Goal: Task Accomplishment & Management: Use online tool/utility

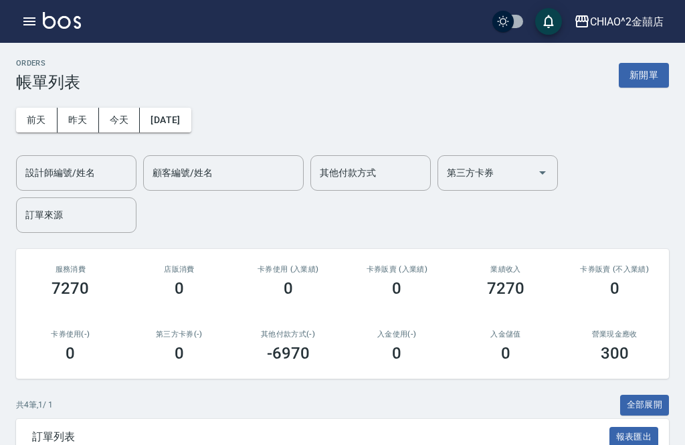
click at [648, 81] on button "新開單" at bounding box center [643, 75] width 50 height 25
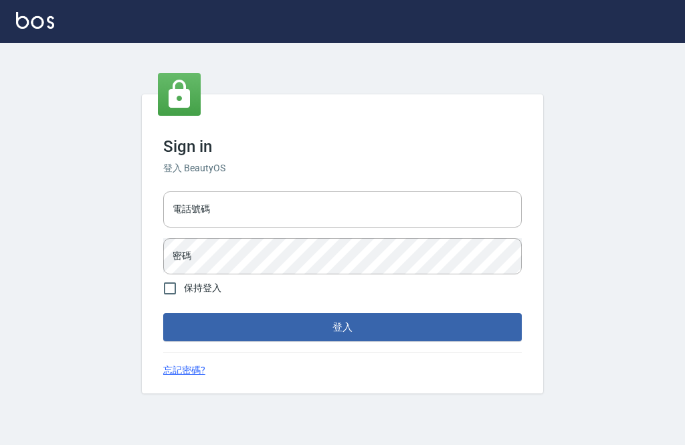
click at [437, 227] on input "電話號碼" at bounding box center [342, 209] width 358 height 36
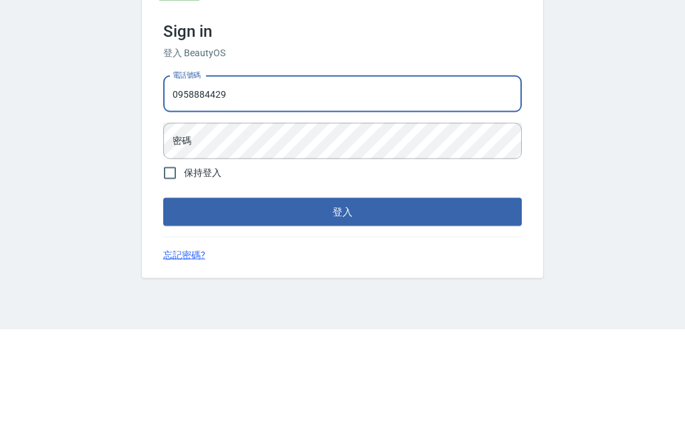
type input "0958884429"
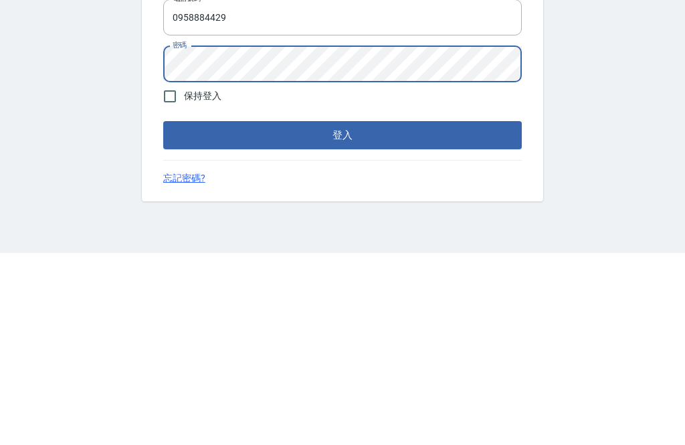
click at [480, 313] on button "登入" at bounding box center [342, 327] width 358 height 28
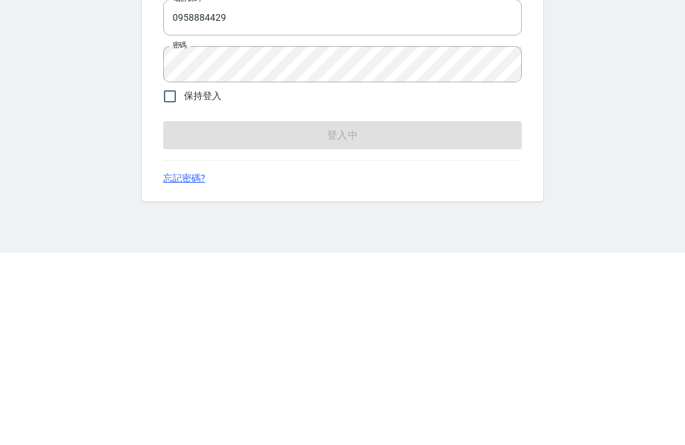
scroll to position [43, 0]
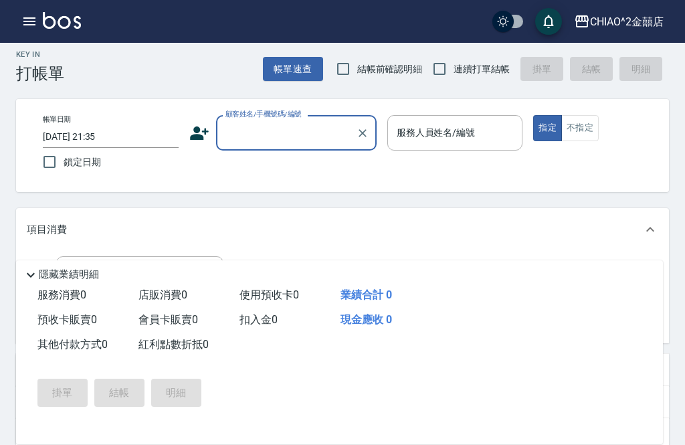
scroll to position [7, 0]
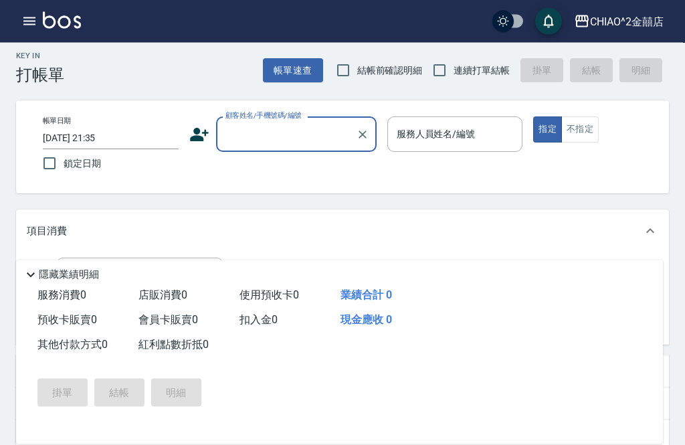
click at [324, 137] on input "顧客姓名/手機號碼/編號" at bounding box center [286, 134] width 128 height 23
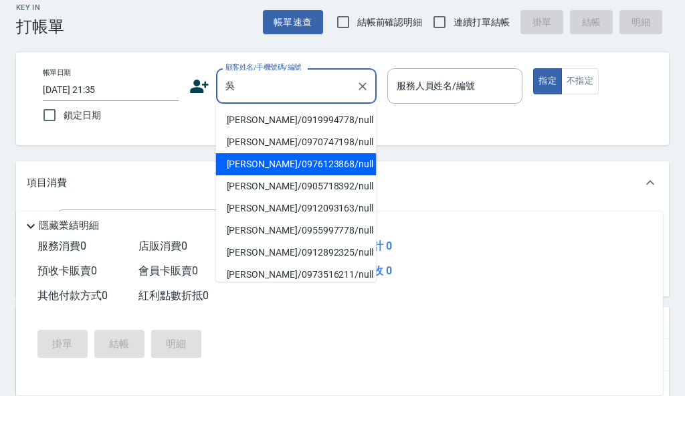
click at [341, 202] on li "[PERSON_NAME]/0976123868/null" at bounding box center [296, 213] width 160 height 22
type input "[PERSON_NAME]/0976123868/null"
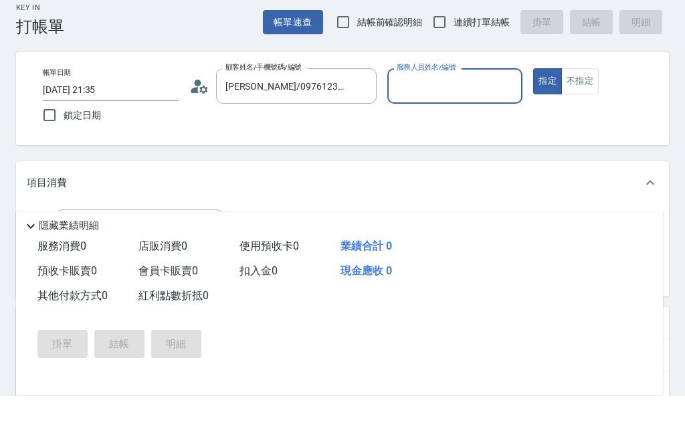
click at [349, 123] on input "[PERSON_NAME]/0976123868/null" at bounding box center [286, 134] width 128 height 23
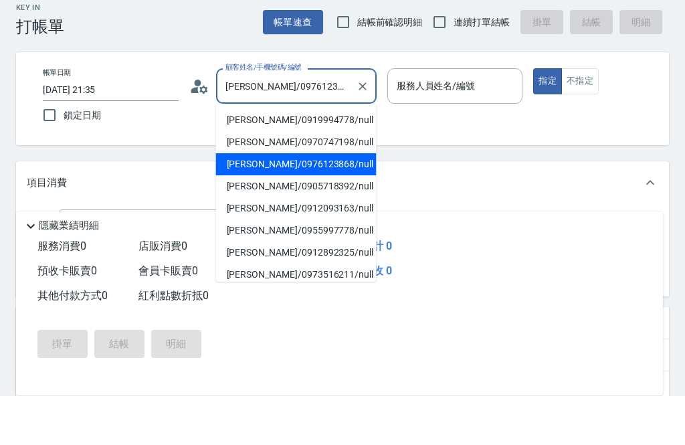
click at [366, 128] on icon "Clear" at bounding box center [362, 134] width 13 height 13
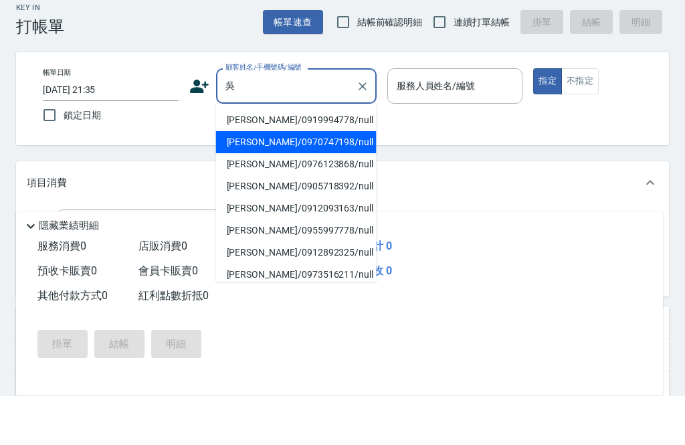
click at [327, 180] on li "[PERSON_NAME]/0970747198/null" at bounding box center [296, 191] width 160 height 22
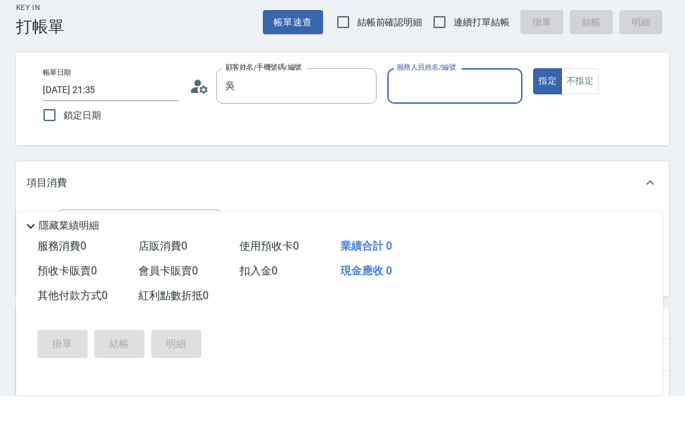
type input "[PERSON_NAME]/0970747198/null"
click at [456, 123] on input "服務人員姓名/編號" at bounding box center [455, 134] width 124 height 23
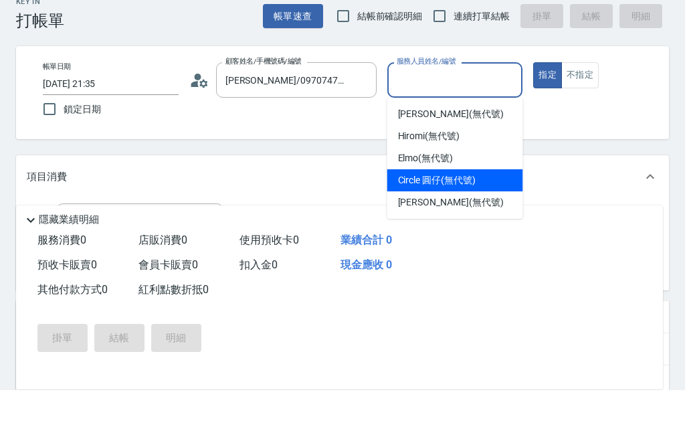
click at [475, 228] on span "Circle 圓仔 (無代號)" at bounding box center [437, 235] width 78 height 14
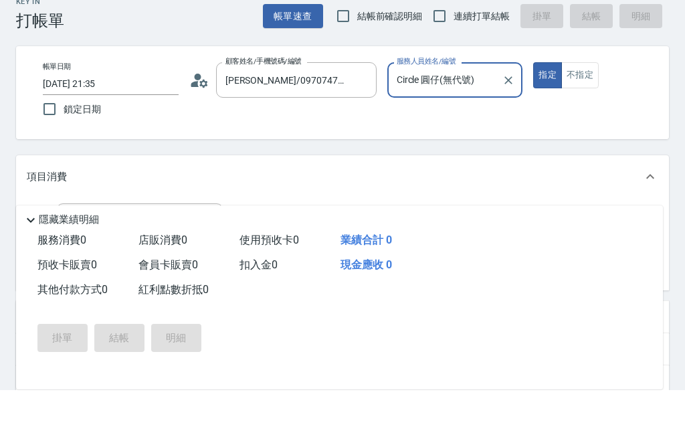
type input "Circle 圓仔(無代號)"
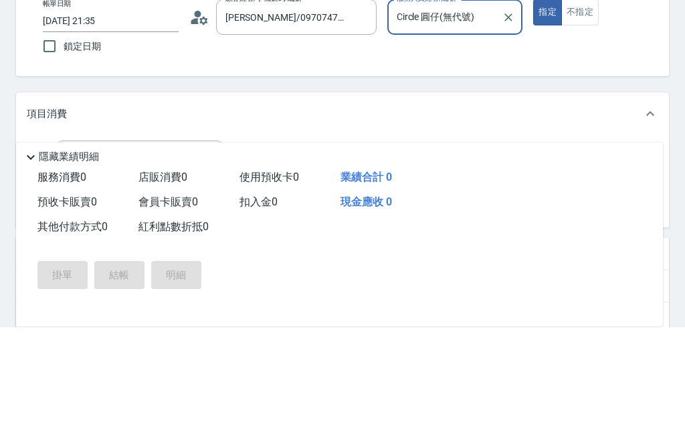
click at [90, 264] on input "服務名稱/代號" at bounding box center [129, 275] width 135 height 23
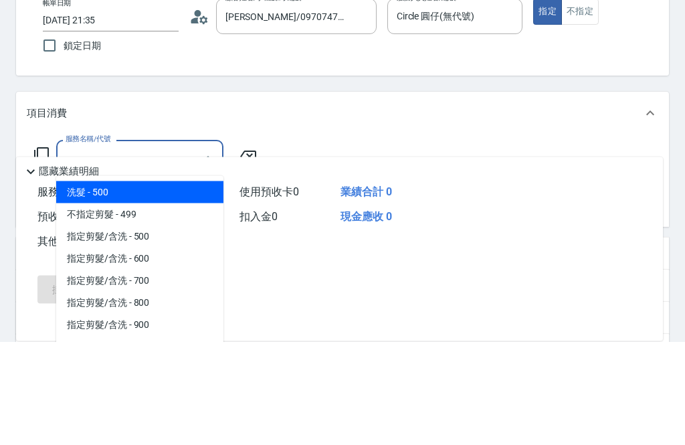
scroll to position [22, 0]
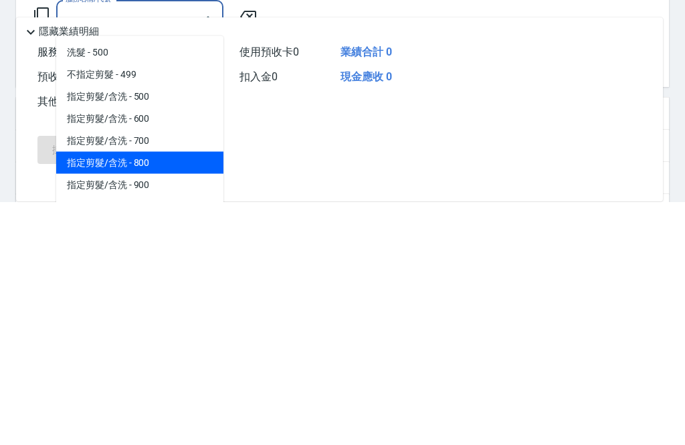
click at [98, 394] on span "指定剪髮/含洗 - 800" at bounding box center [139, 405] width 167 height 22
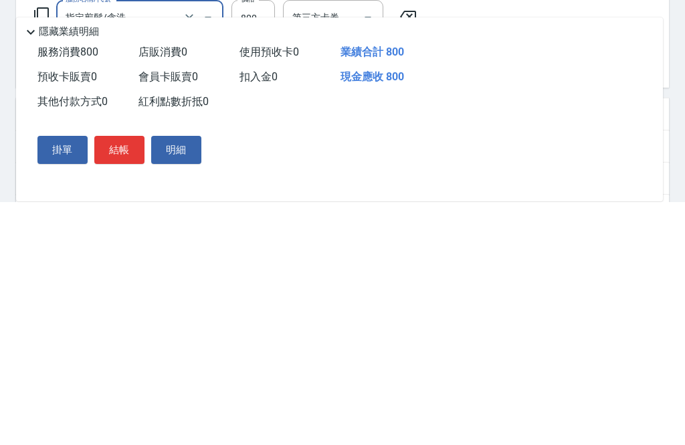
type input "指定剪髮/含洗"
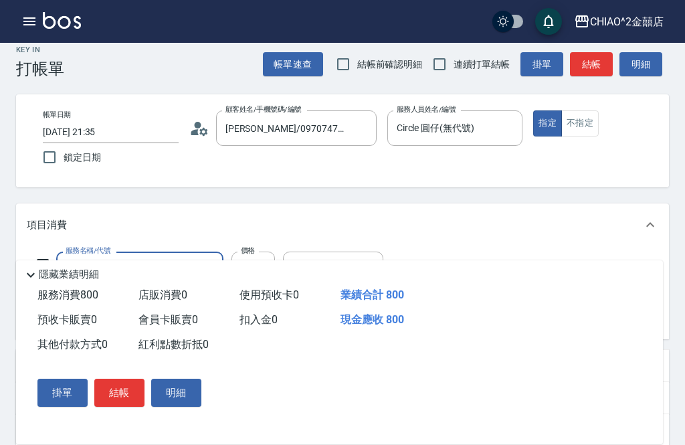
scroll to position [18, 0]
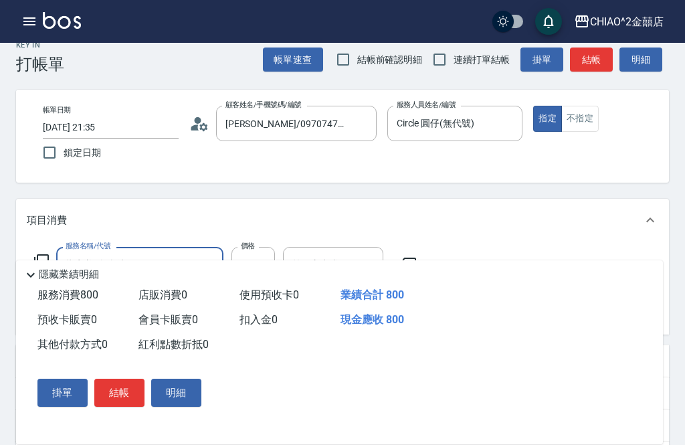
click at [114, 406] on button "結帳" at bounding box center [119, 392] width 50 height 28
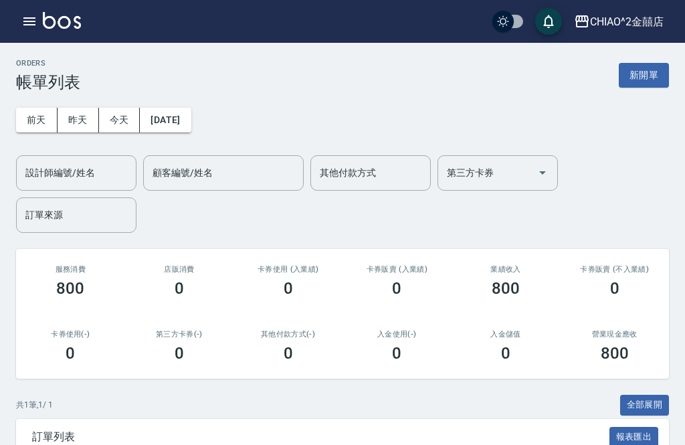
click at [652, 72] on button "新開單" at bounding box center [643, 75] width 50 height 25
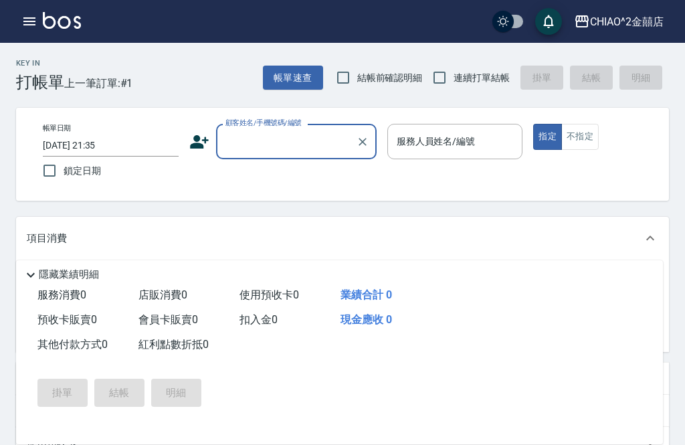
click at [283, 141] on input "顧客姓名/手機號碼/編號" at bounding box center [286, 141] width 128 height 23
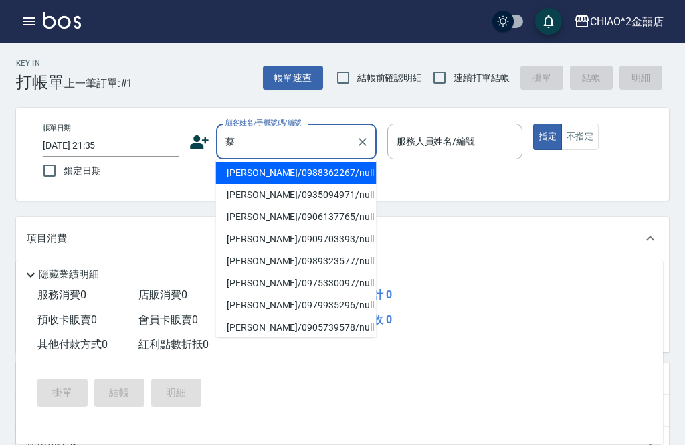
scroll to position [162, 0]
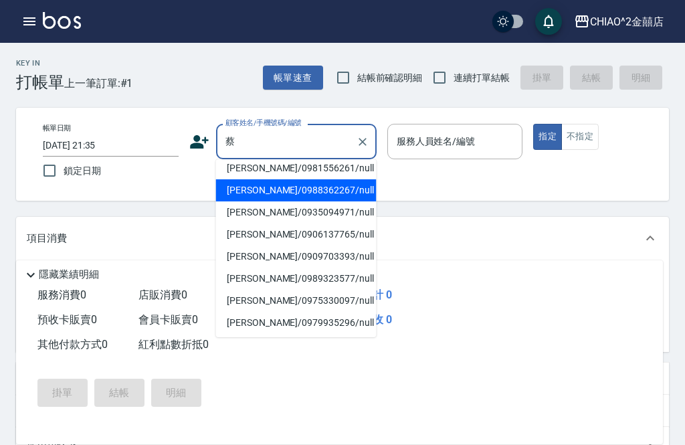
click at [332, 190] on li "蔡孟佑/0988362267/null" at bounding box center [296, 190] width 160 height 22
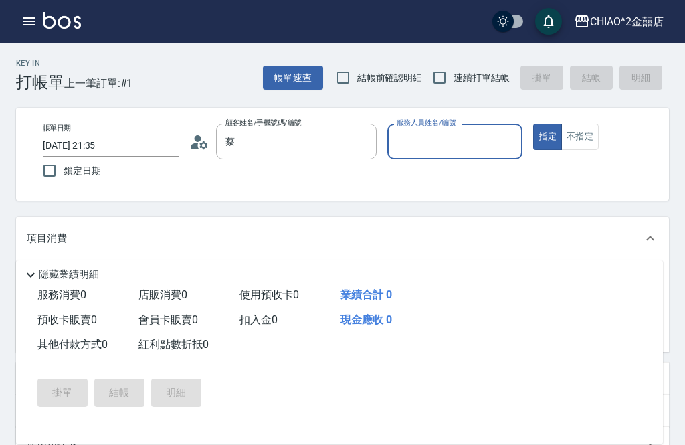
type input "蔡孟佑/0988362267/null"
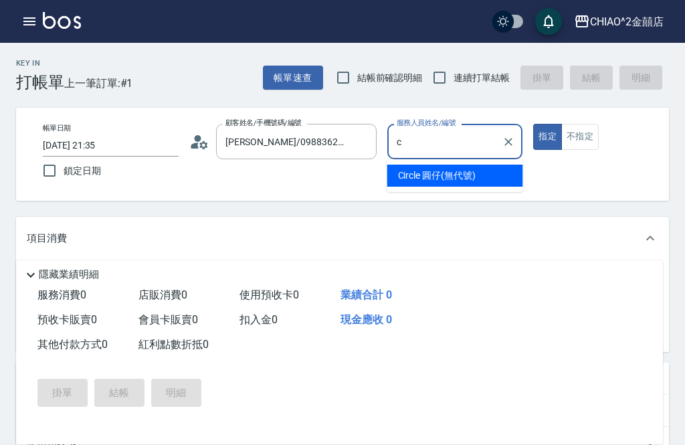
click at [456, 182] on span "Circle 圓仔 (無代號)" at bounding box center [437, 175] width 78 height 14
type input "Circle 圓仔(無代號)"
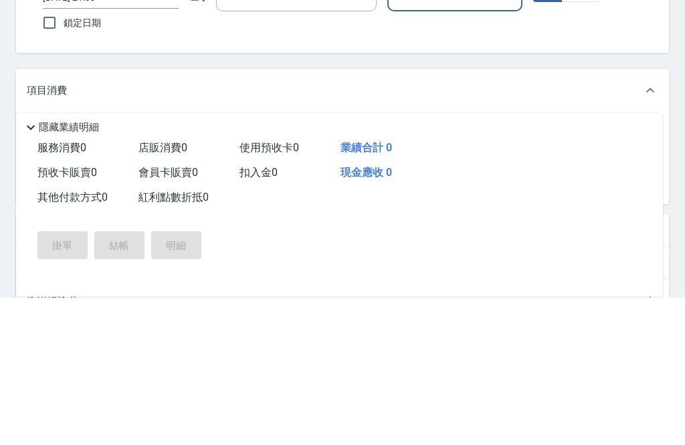
click at [74, 271] on input "服務名稱/代號" at bounding box center [129, 282] width 135 height 23
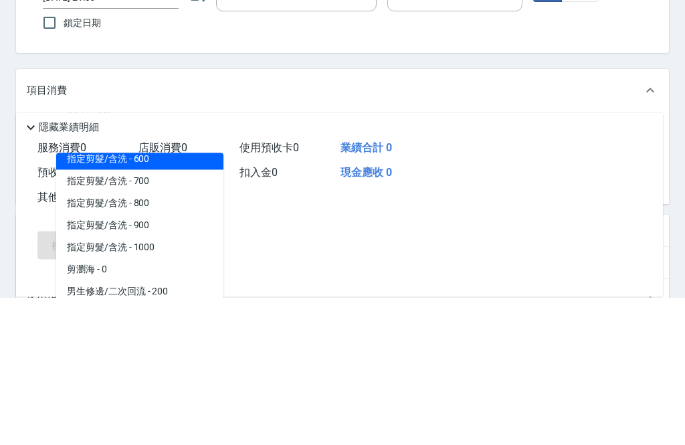
scroll to position [80, 0]
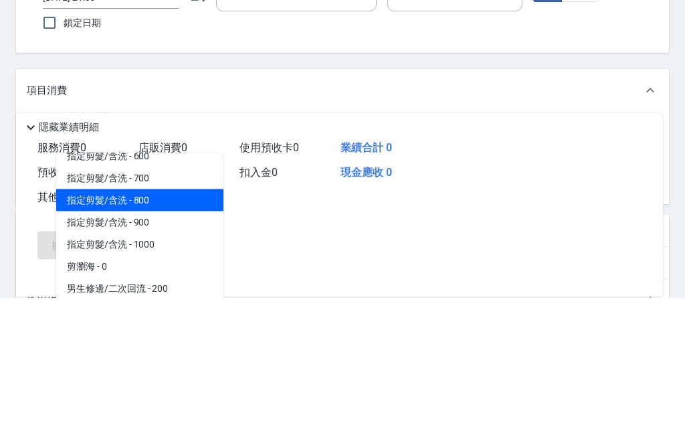
click at [110, 337] on span "指定剪髮/含洗 - 800" at bounding box center [139, 348] width 167 height 22
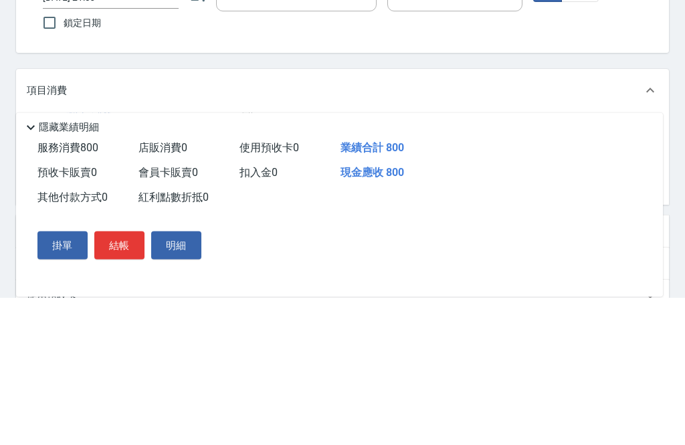
type input "指定剪髮/含洗"
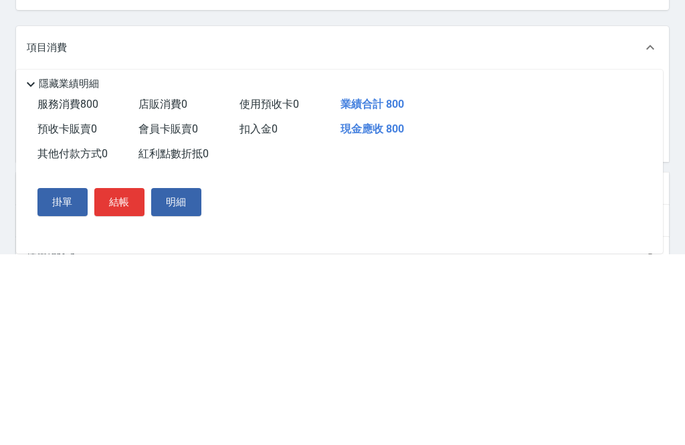
scroll to position [191, 0]
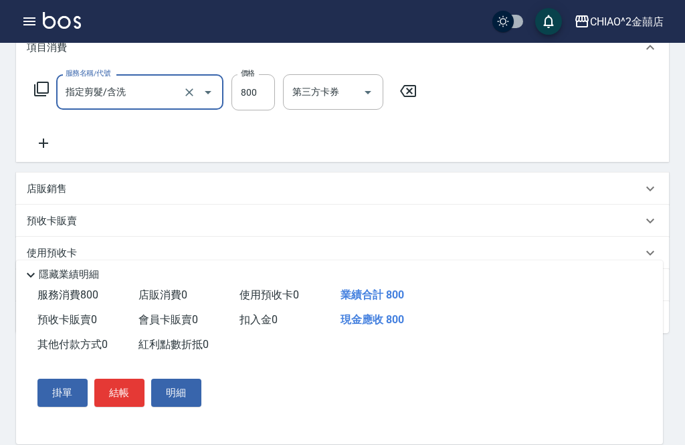
click at [40, 140] on icon at bounding box center [43, 143] width 33 height 16
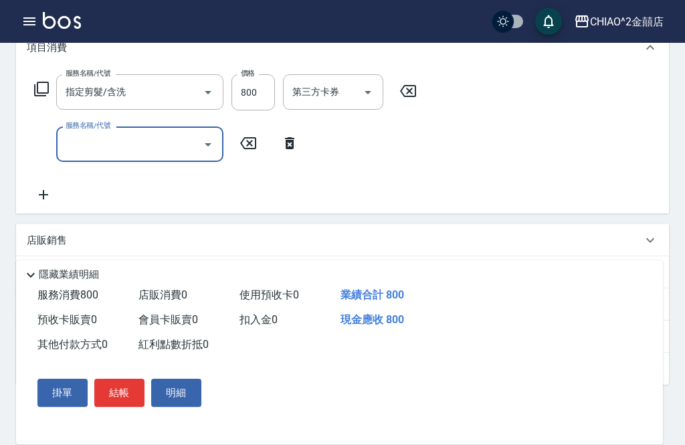
click at [93, 144] on input "服務名稱/代號" at bounding box center [129, 143] width 135 height 23
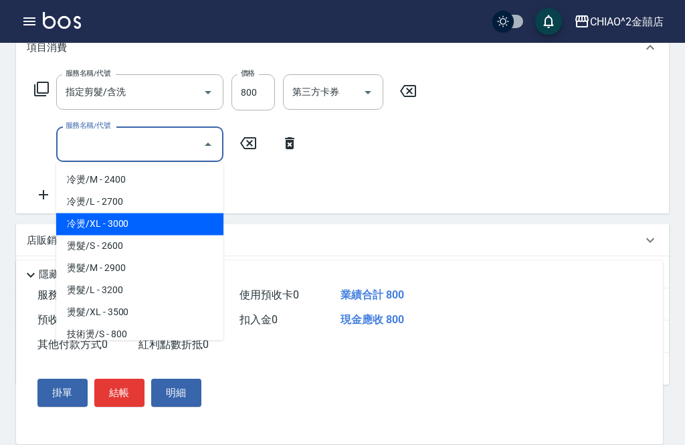
scroll to position [257, 0]
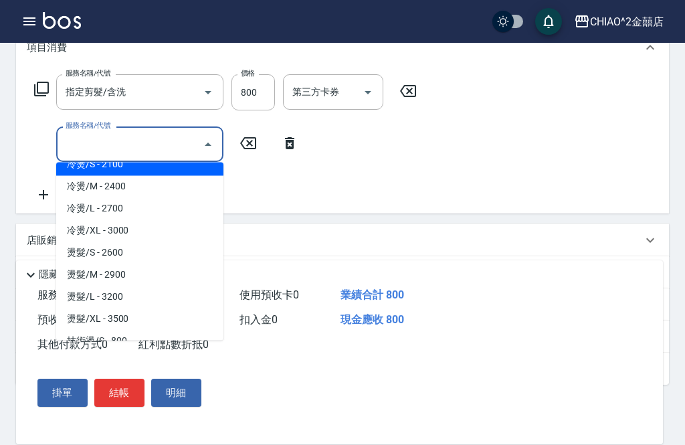
click at [78, 167] on span "冷燙/S - 2100" at bounding box center [139, 165] width 167 height 22
type input "冷燙/S"
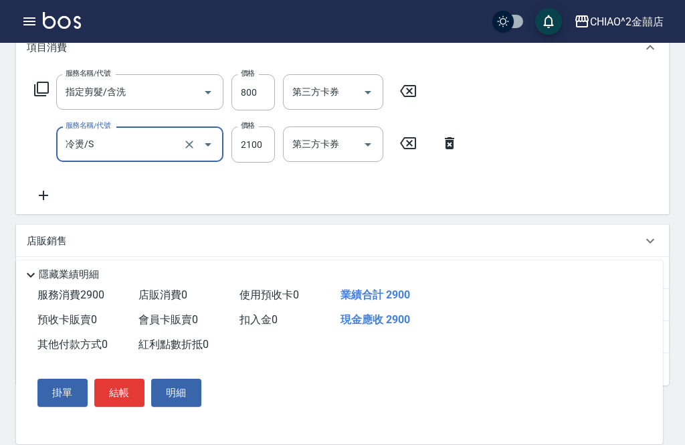
click at [255, 160] on input "2100" at bounding box center [252, 144] width 43 height 36
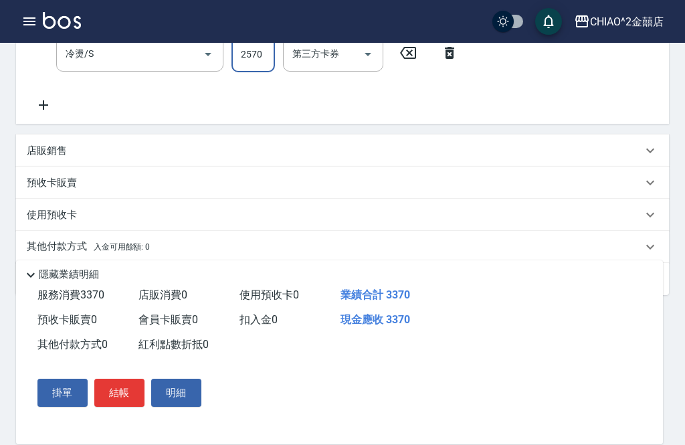
scroll to position [287, 0]
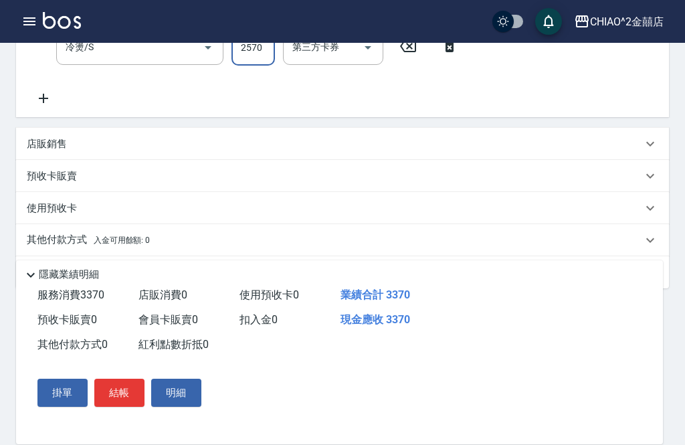
type input "2570"
click at [43, 247] on p "其他付款方式 入金可用餘額: 0" at bounding box center [88, 240] width 123 height 15
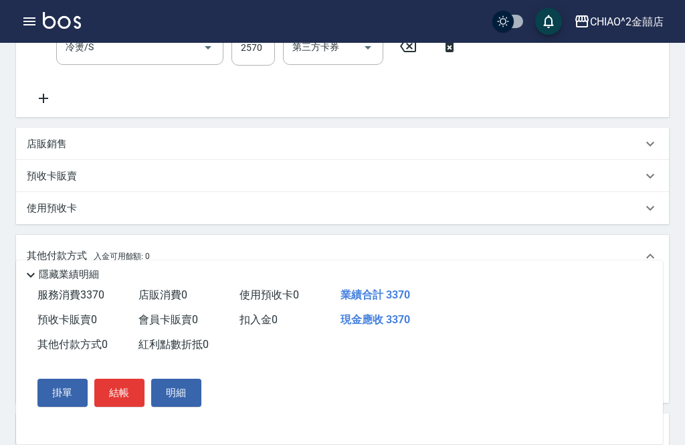
scroll to position [0, 0]
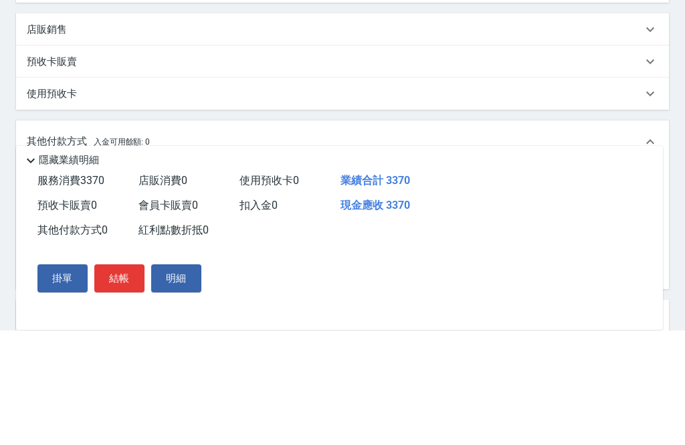
click at [57, 289] on input "其他付款方式" at bounding box center [110, 300] width 155 height 23
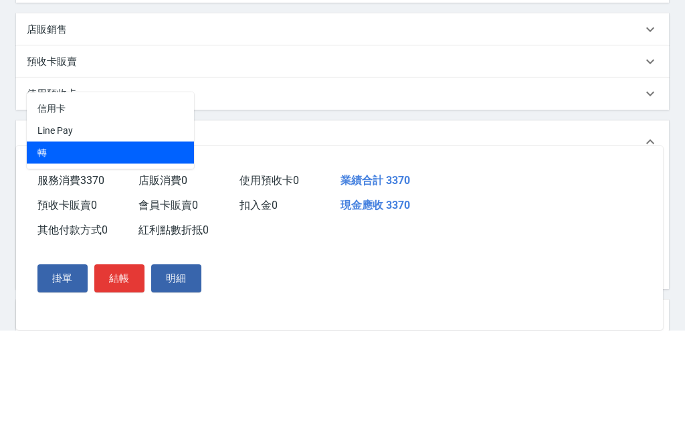
click at [177, 256] on span "轉" at bounding box center [110, 267] width 167 height 22
type input "轉"
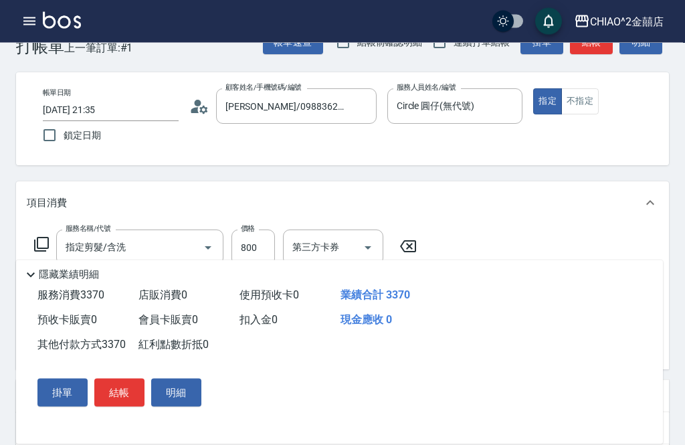
scroll to position [37, 0]
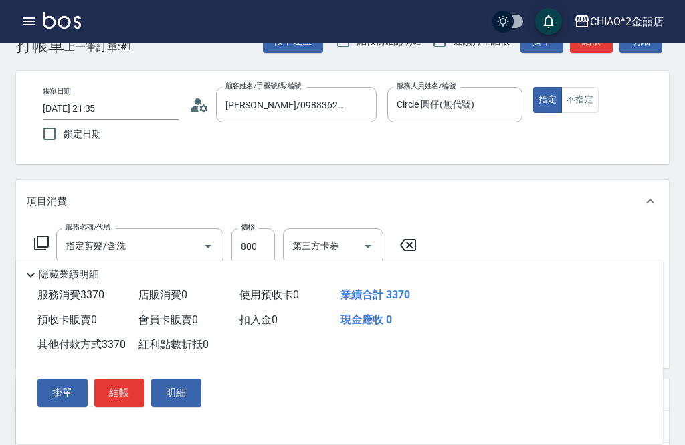
type input "3370"
click at [119, 406] on button "結帳" at bounding box center [119, 392] width 50 height 28
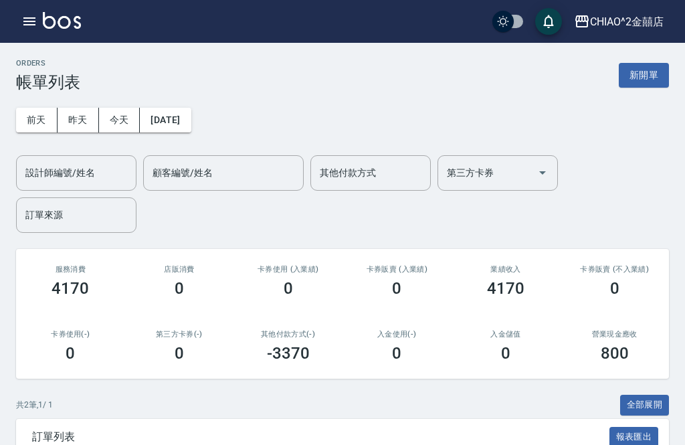
click at [652, 82] on button "新開單" at bounding box center [643, 75] width 50 height 25
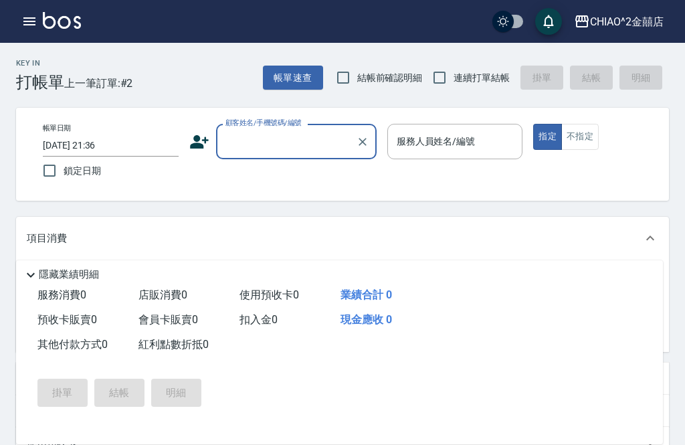
click at [300, 144] on input "顧客姓名/手機號碼/編號" at bounding box center [286, 141] width 128 height 23
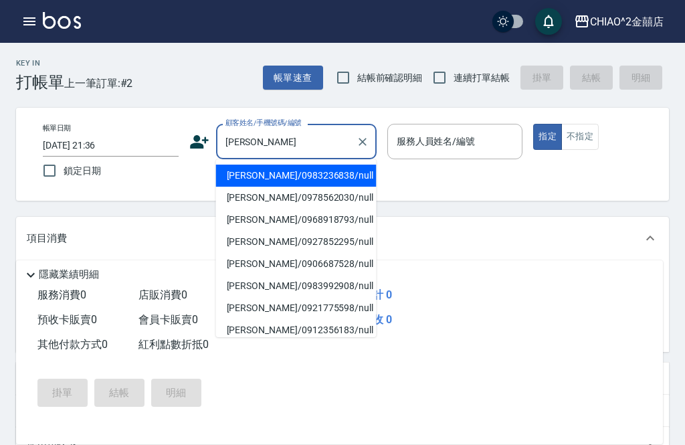
click at [324, 172] on li "李靜文/0983236838/null" at bounding box center [296, 175] width 160 height 22
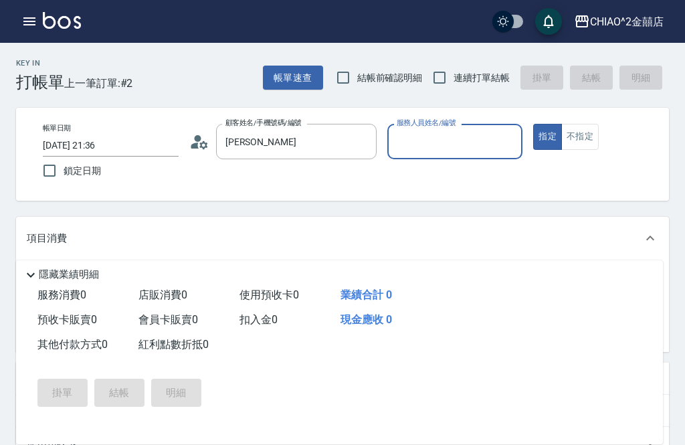
type input "李靜文/0983236838/null"
click at [324, 179] on div "帳單日期 2025/09/13 21:36 鎖定日期 顧客姓名/手機號碼/編號 李靜文/0983236838/null 顧客姓名/手機號碼/編號 服務人員姓名…" at bounding box center [350, 154] width 636 height 61
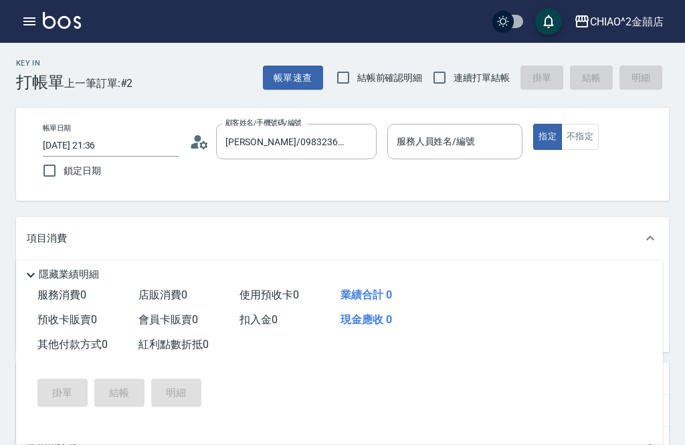
click at [444, 143] on div "服務人員姓名/編號 服務人員姓名/編號" at bounding box center [455, 141] width 136 height 35
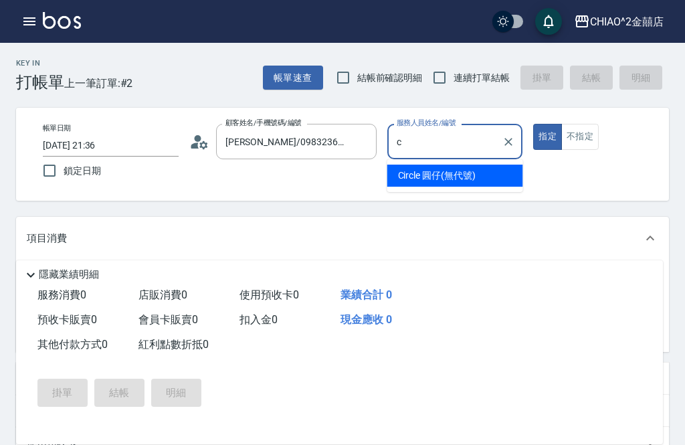
click at [474, 175] on span "Circle 圓仔 (無代號)" at bounding box center [437, 175] width 78 height 14
type input "Circle 圓仔(無代號)"
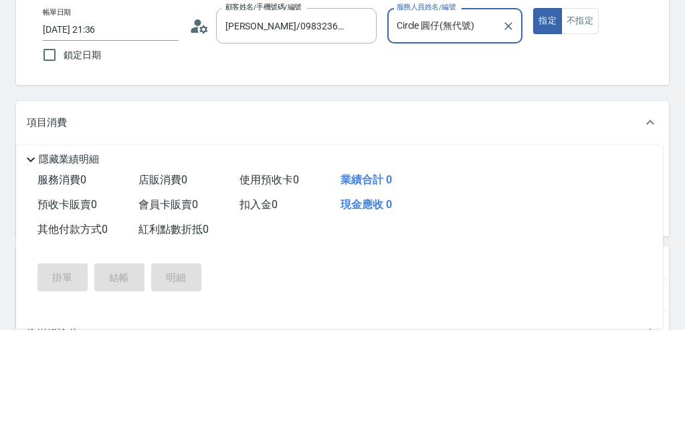
click at [91, 265] on div "服務名稱/代號 服務名稱/代號" at bounding box center [139, 282] width 167 height 35
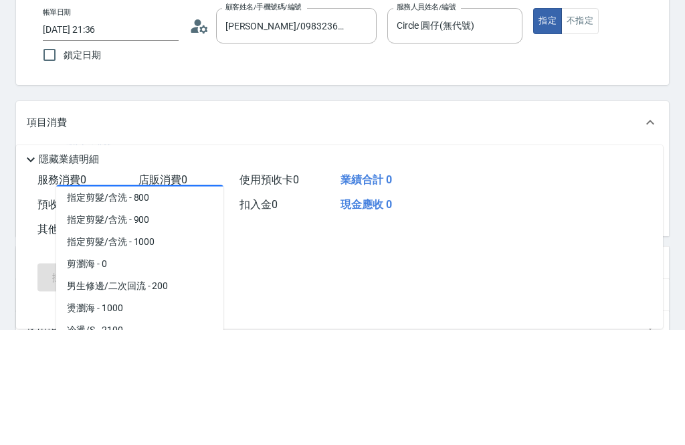
scroll to position [118, 0]
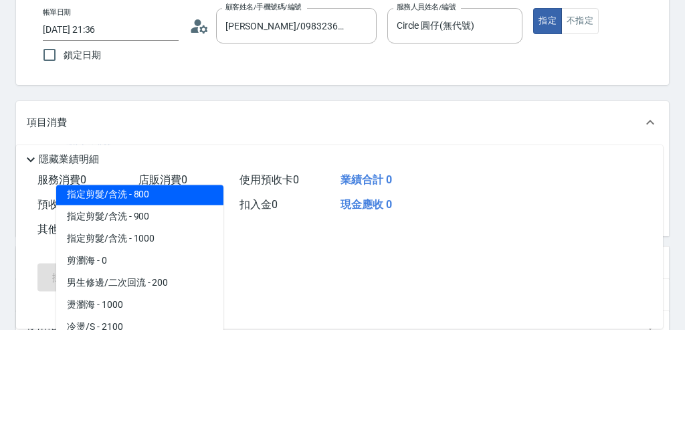
click at [94, 299] on span "指定剪髮/含洗 - 800" at bounding box center [139, 310] width 167 height 22
type input "指定剪髮/含洗"
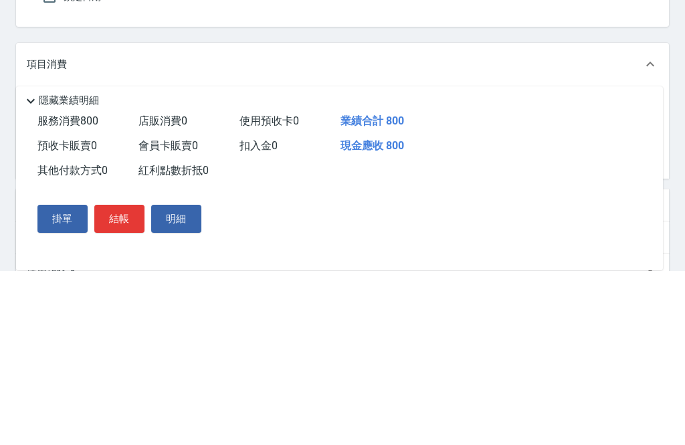
click at [37, 267] on icon at bounding box center [31, 275] width 16 height 16
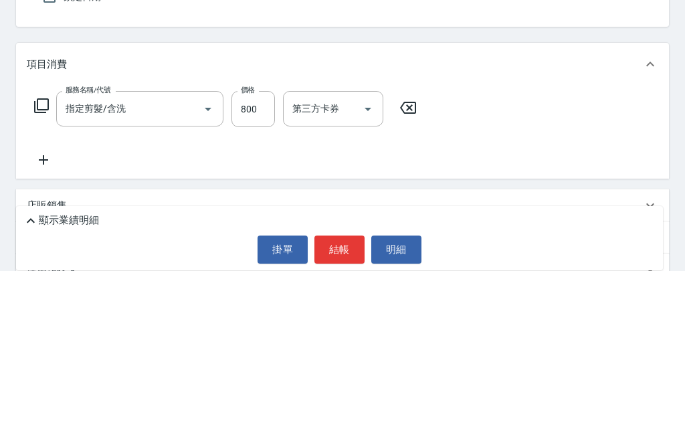
scroll to position [110, 0]
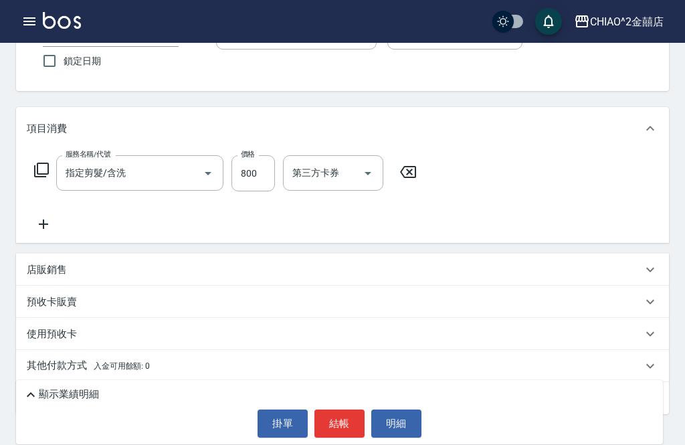
click at [41, 227] on icon at bounding box center [43, 224] width 33 height 16
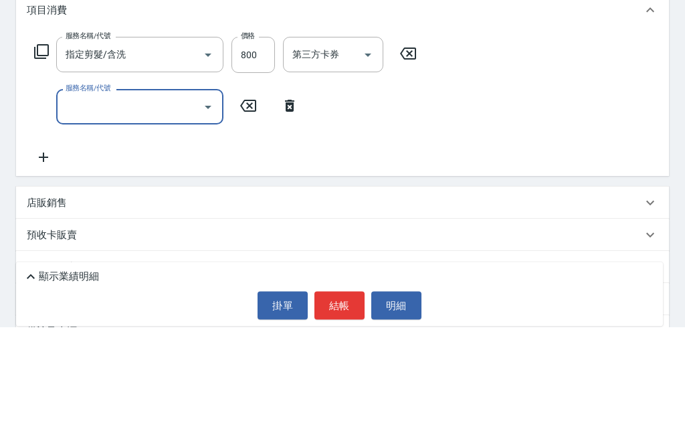
click at [65, 213] on input "服務名稱/代號" at bounding box center [129, 224] width 135 height 23
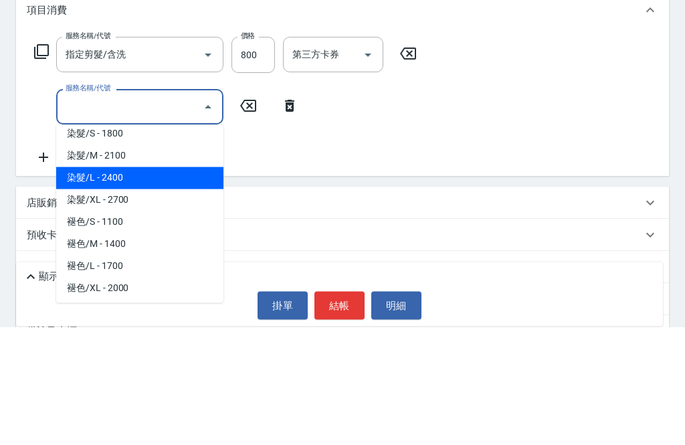
scroll to position [493, 0]
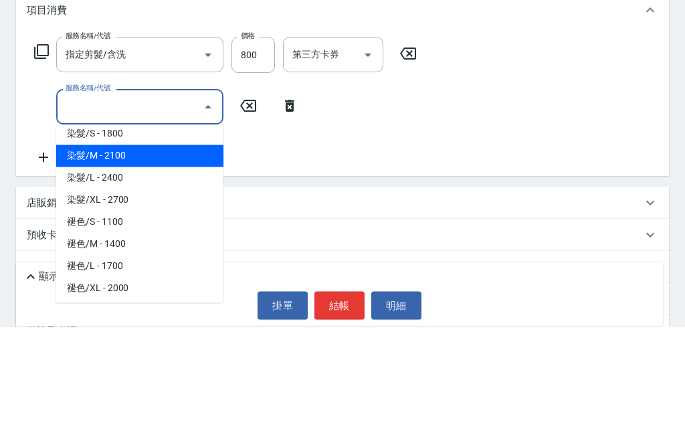
click at [76, 263] on span "染髮/M - 2100" at bounding box center [139, 274] width 167 height 22
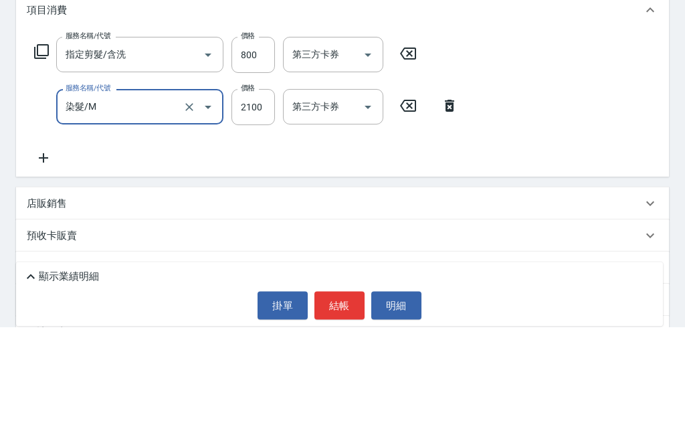
type input "染髮/M"
click at [253, 207] on input "2100" at bounding box center [252, 225] width 43 height 36
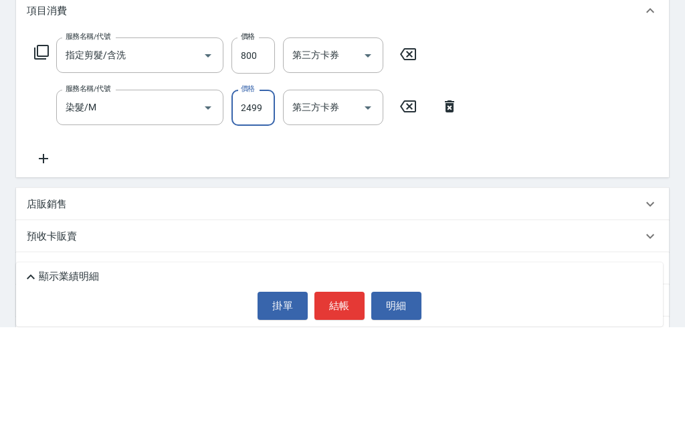
scroll to position [162, 0]
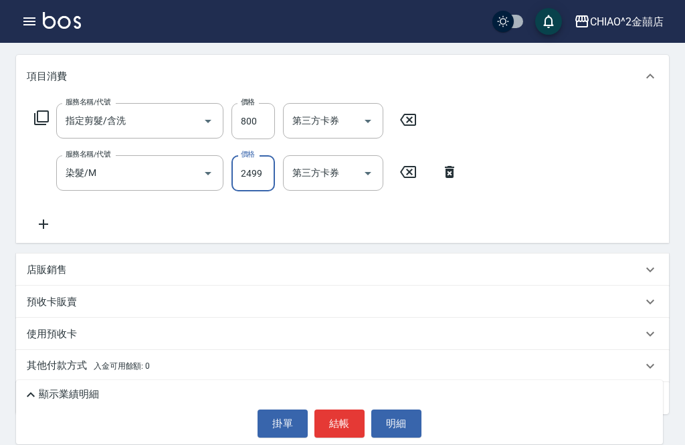
type input "2499"
click at [47, 402] on div "顯示業績明細" at bounding box center [343, 394] width 640 height 16
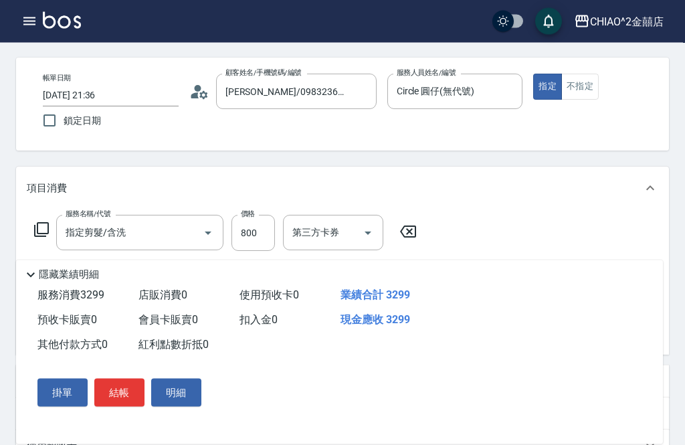
scroll to position [51, 0]
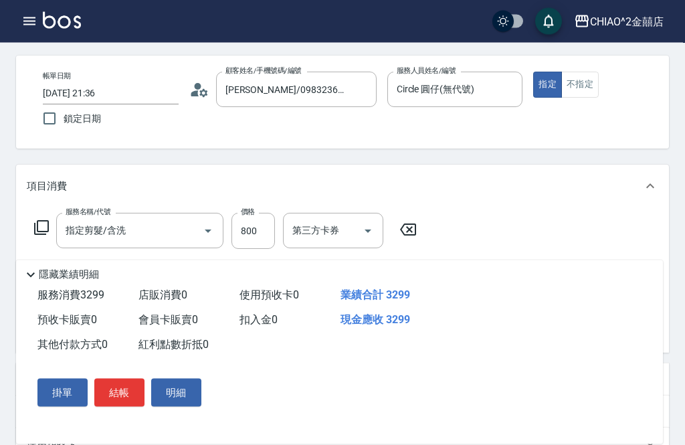
click at [122, 406] on button "結帳" at bounding box center [119, 392] width 50 height 28
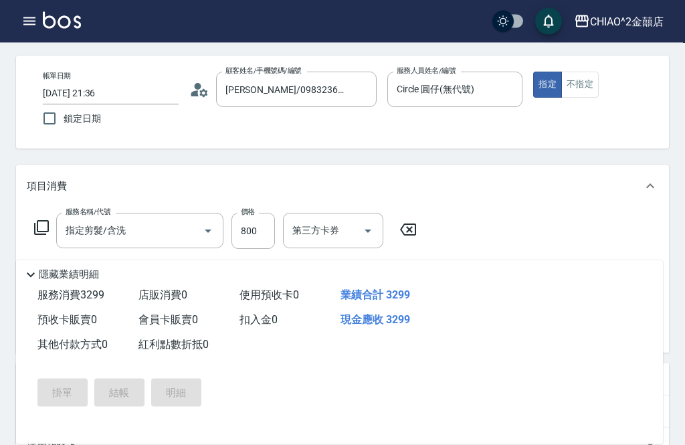
scroll to position [52, 0]
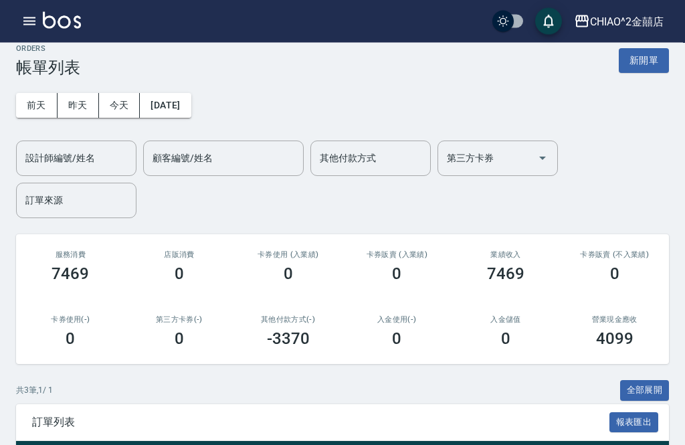
scroll to position [15, 0]
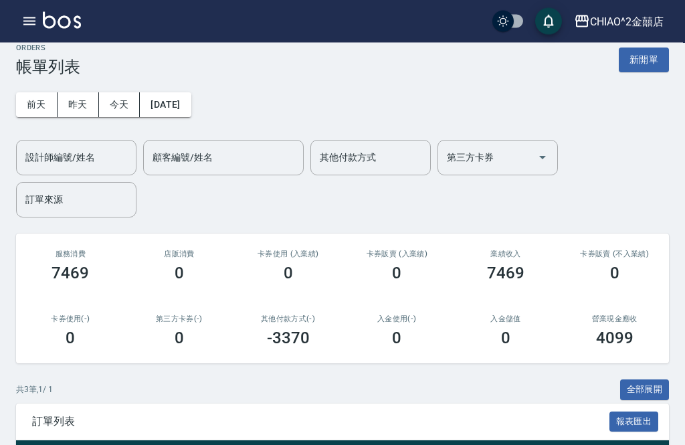
click at [656, 66] on button "新開單" at bounding box center [643, 60] width 50 height 25
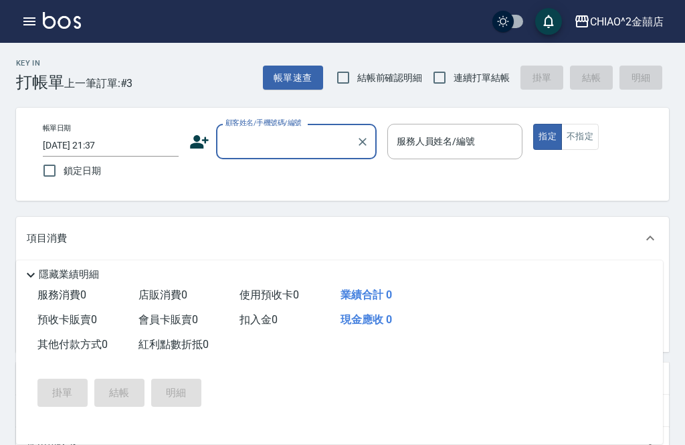
click at [305, 142] on input "顧客姓名/手機號碼/編號" at bounding box center [286, 141] width 128 height 23
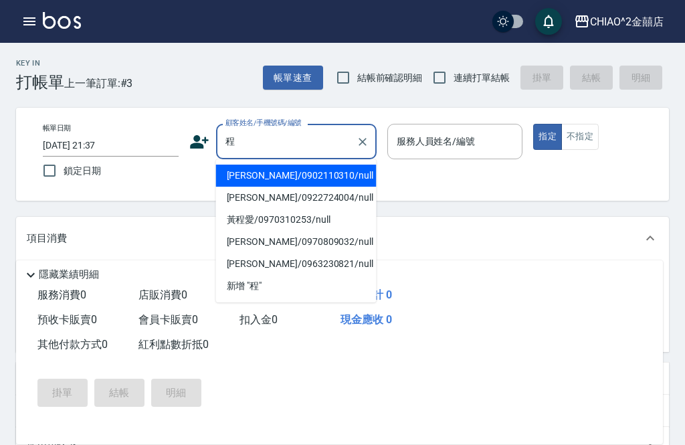
click at [320, 179] on li "程絹婷/0902110310/null" at bounding box center [296, 175] width 160 height 22
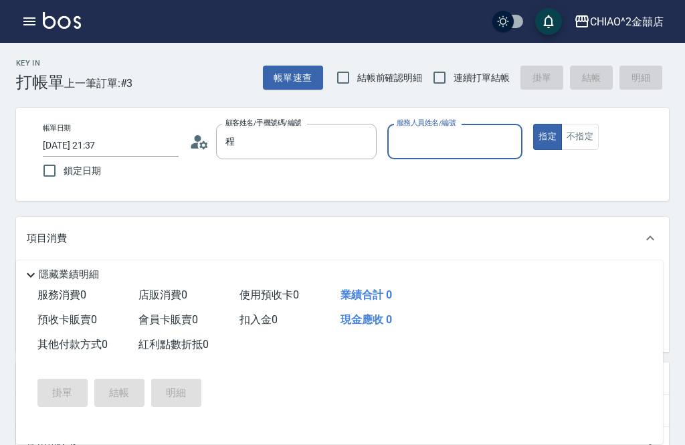
type input "程絹婷/0902110310/null"
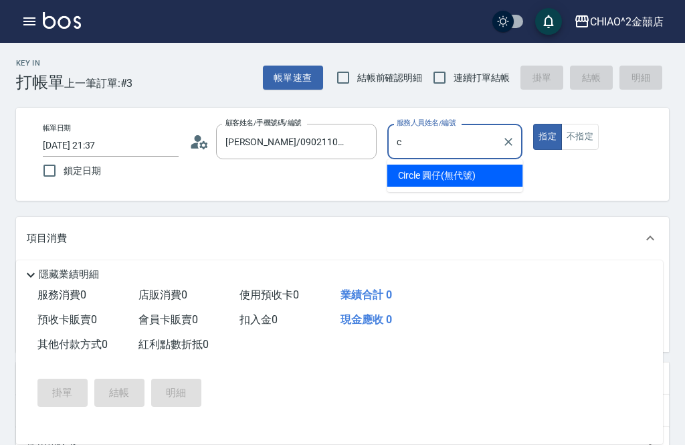
click at [449, 174] on span "Circle 圓仔 (無代號)" at bounding box center [437, 175] width 78 height 14
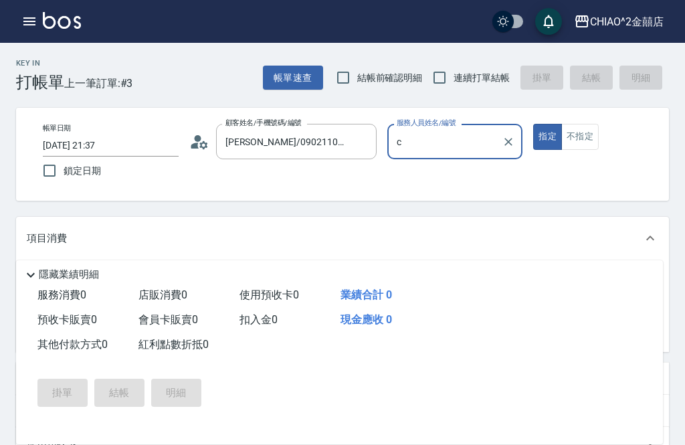
type input "Circle 圓仔(無代號)"
click at [585, 137] on button "不指定" at bounding box center [579, 137] width 37 height 26
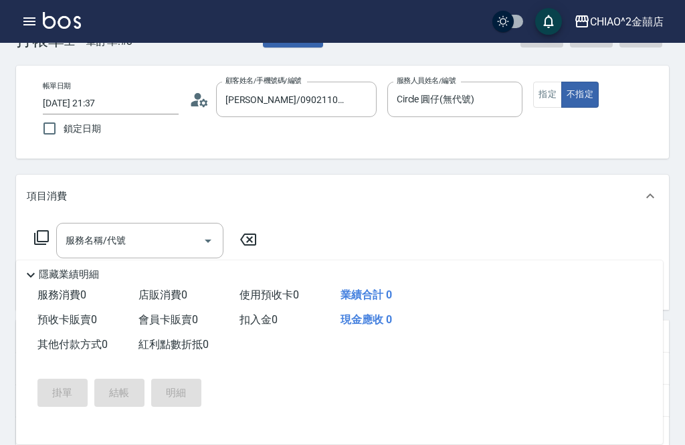
scroll to position [44, 0]
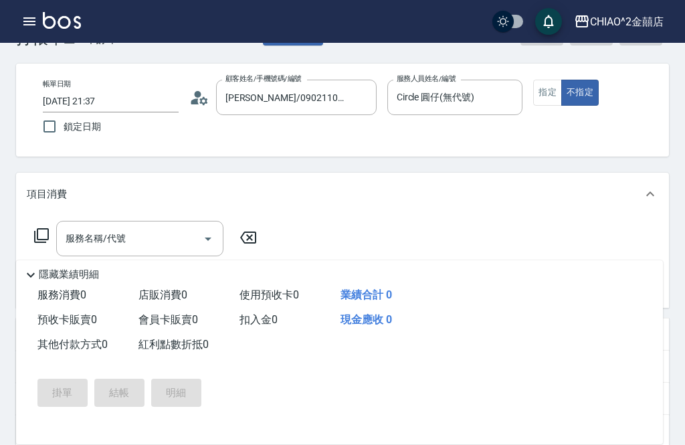
click at [97, 243] on div "服務名稱/代號 服務名稱/代號" at bounding box center [139, 238] width 167 height 35
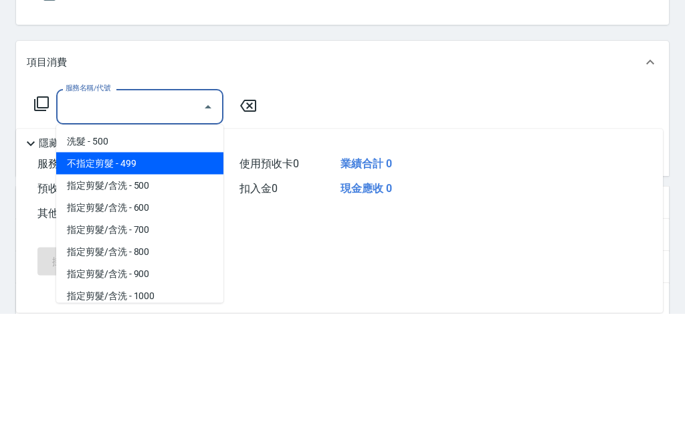
click at [71, 284] on span "不指定剪髮 - 499" at bounding box center [139, 295] width 167 height 22
type input "不指定剪髮"
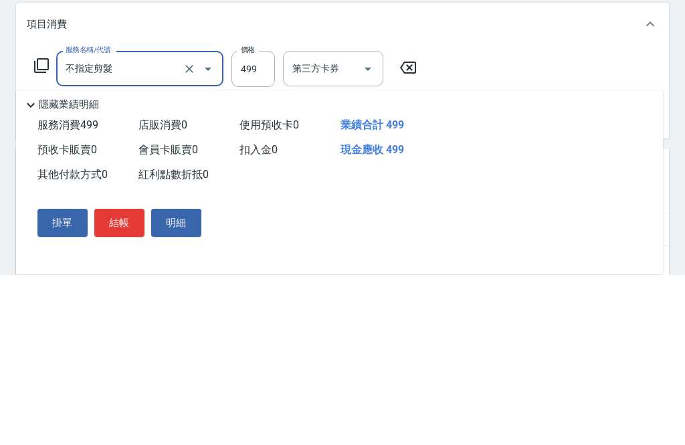
scroll to position [214, 0]
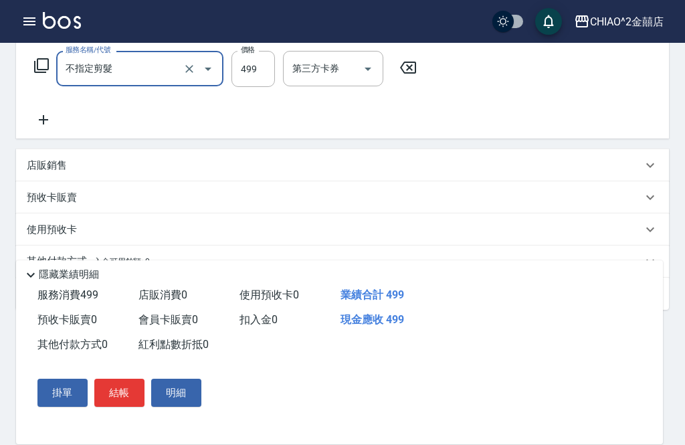
click at [70, 269] on div "其他付款方式 入金可用餘額: 0" at bounding box center [342, 261] width 652 height 32
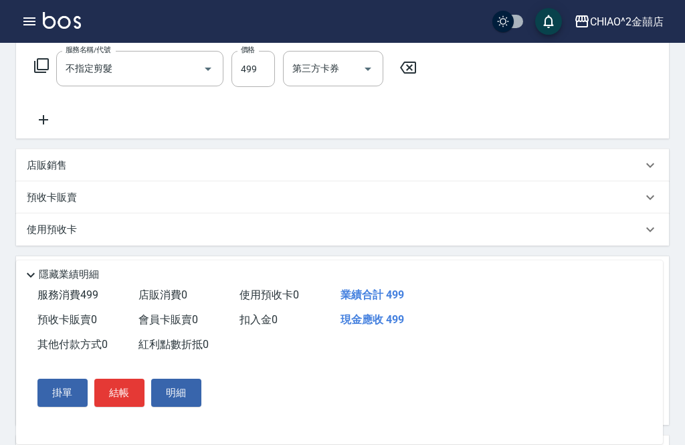
scroll to position [0, 0]
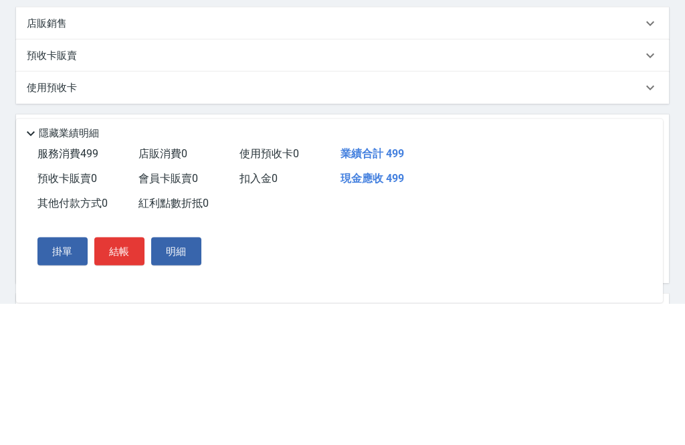
click at [55, 288] on span "服務消費 499" at bounding box center [67, 294] width 61 height 13
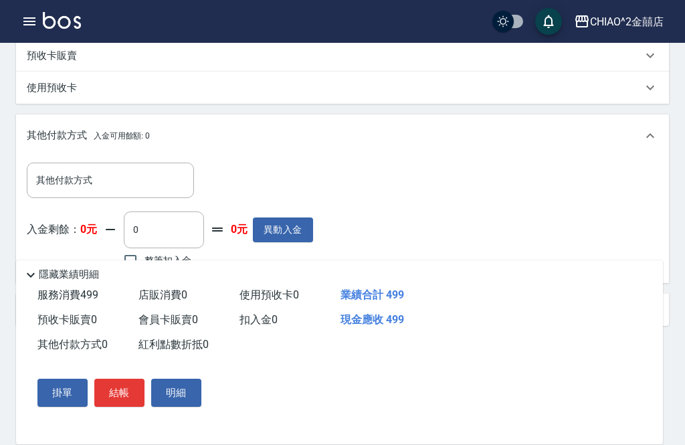
click at [48, 184] on div "其他付款方式 其他付款方式" at bounding box center [110, 179] width 167 height 35
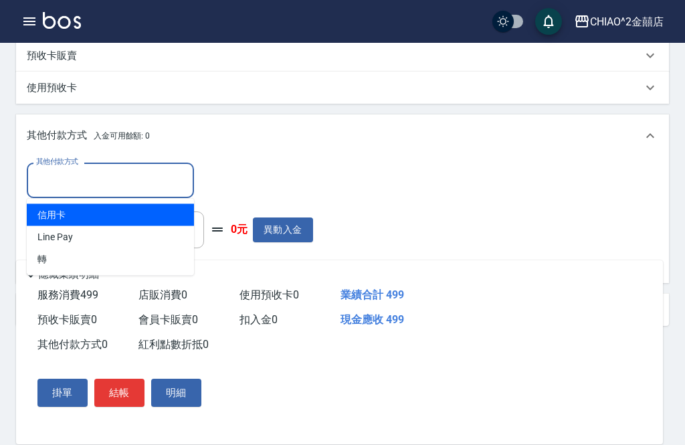
scroll to position [355, 0]
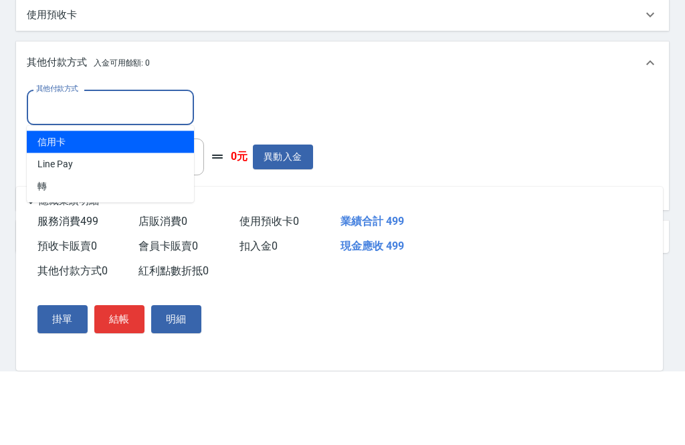
click at [61, 249] on span "轉" at bounding box center [110, 260] width 167 height 22
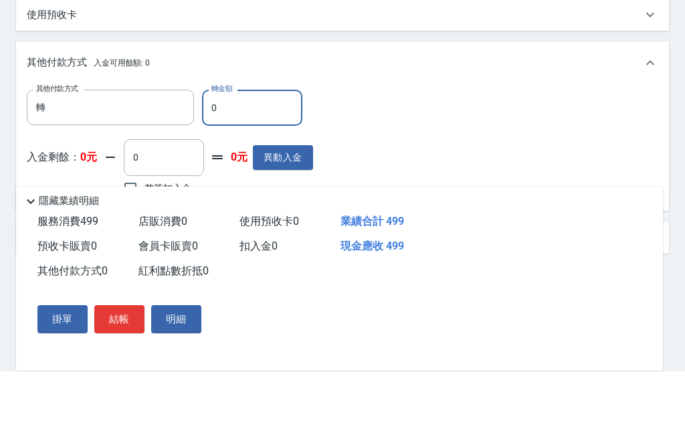
type input "轉"
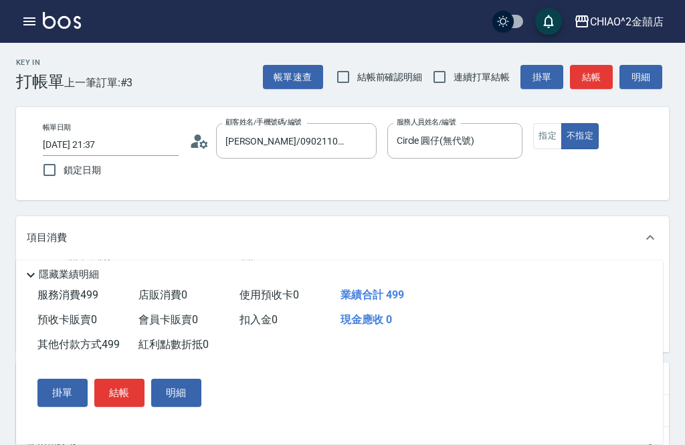
scroll to position [0, 0]
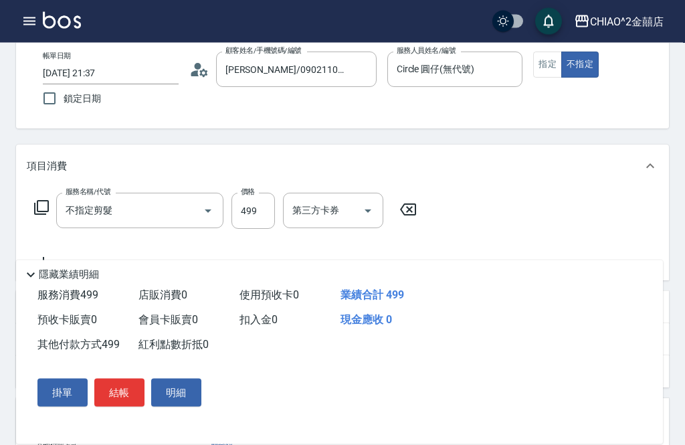
type input "499"
click at [115, 406] on button "結帳" at bounding box center [119, 392] width 50 height 28
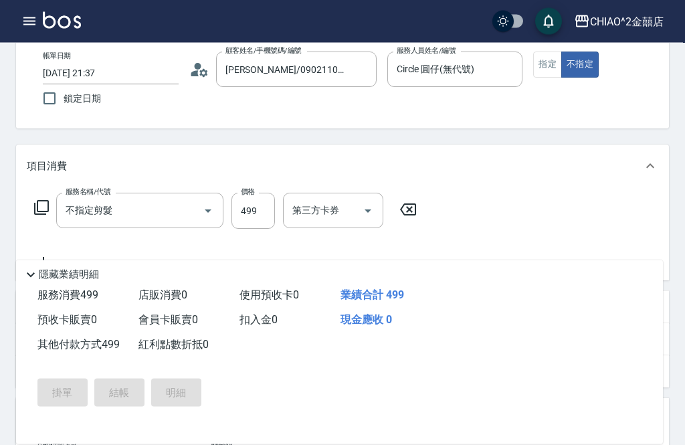
scroll to position [72, 0]
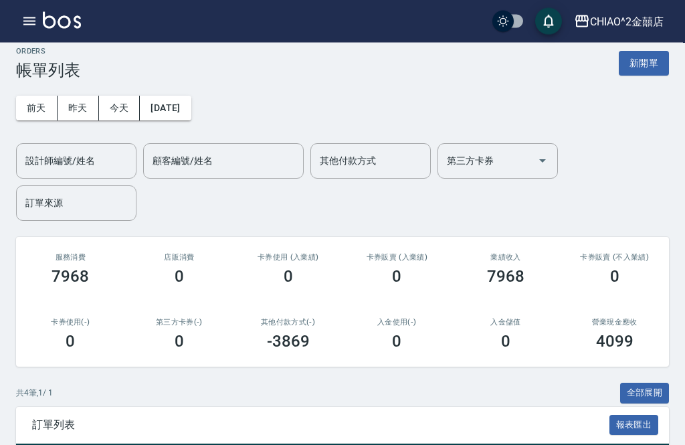
scroll to position [9, 0]
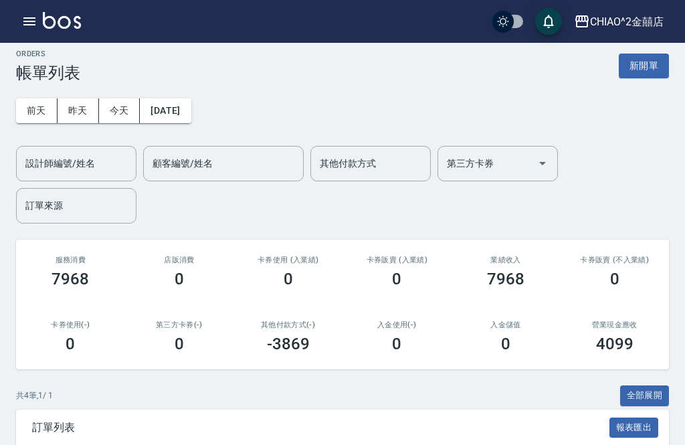
click at [648, 67] on button "新開單" at bounding box center [643, 65] width 50 height 25
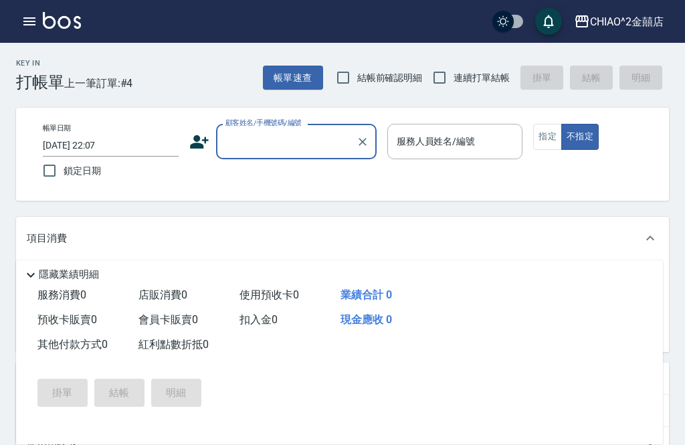
click at [311, 145] on input "顧客姓名/手機號碼/編號" at bounding box center [286, 141] width 128 height 23
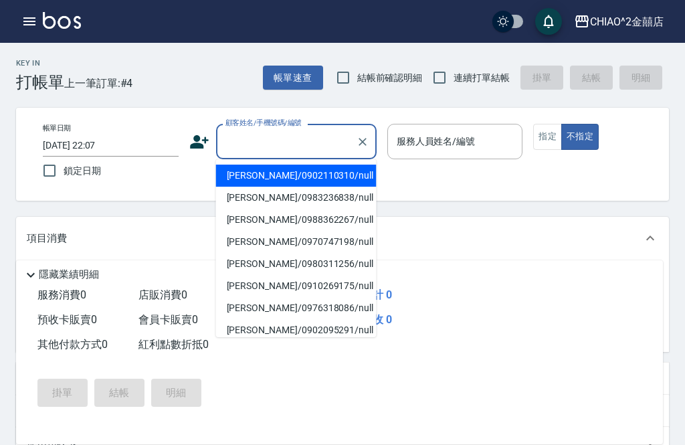
scroll to position [9, 0]
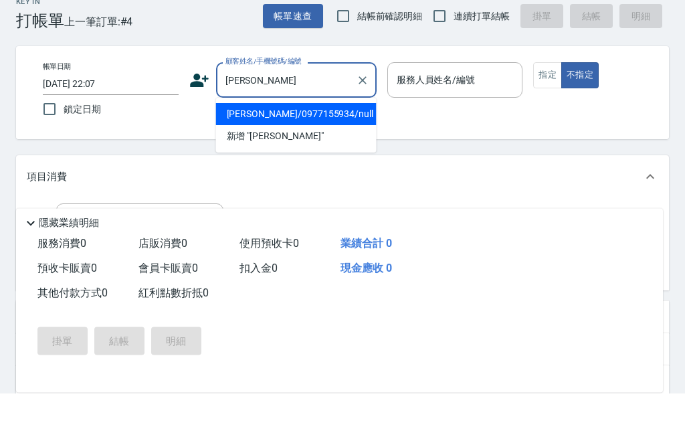
click at [289, 155] on li "劉昀姍/0977155934/null" at bounding box center [296, 166] width 160 height 22
type input "劉昀姍/0977155934/null"
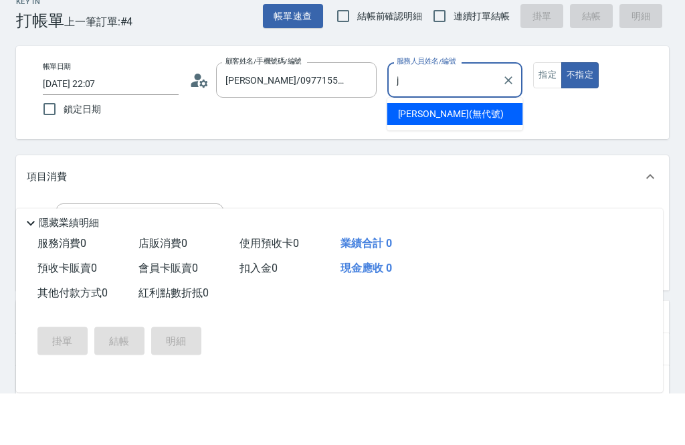
click at [457, 155] on div "Jenny (無代號)" at bounding box center [455, 166] width 136 height 22
type input "Jenny(無代號)"
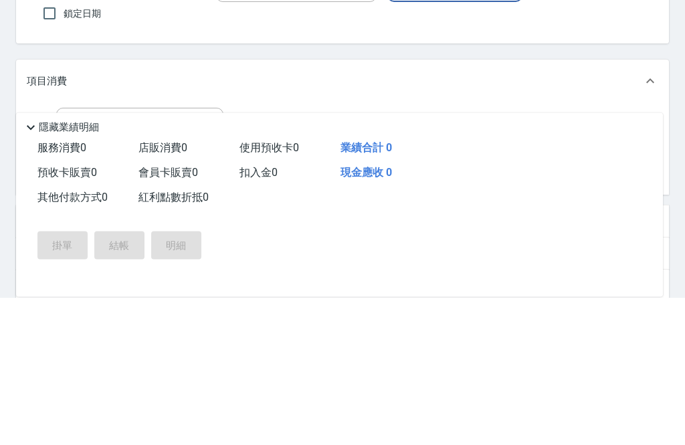
click at [171, 261] on input "服務名稱/代號" at bounding box center [129, 272] width 135 height 23
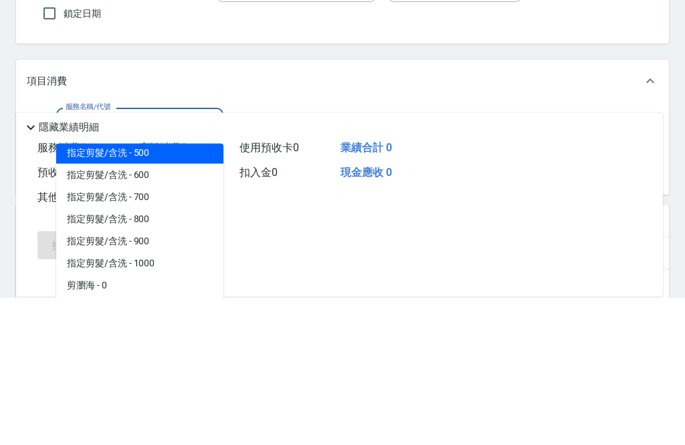
scroll to position [51, 0]
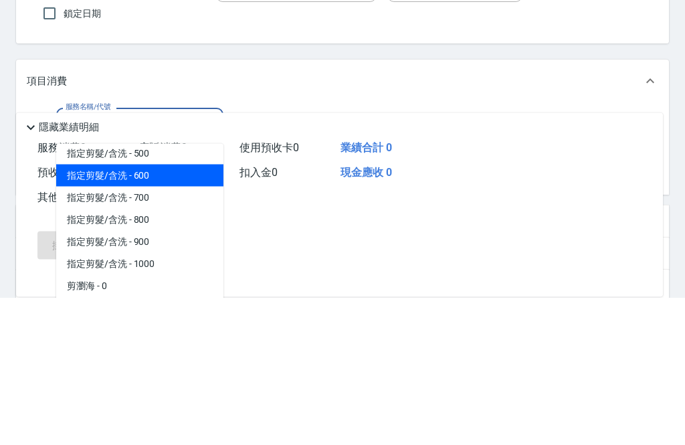
click at [181, 312] on span "指定剪髮/含洗 - 600" at bounding box center [139, 323] width 167 height 22
type input "指定剪髮/含洗"
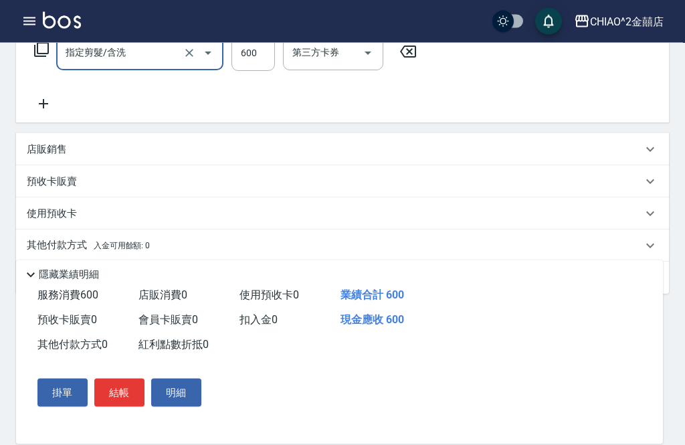
scroll to position [235, 0]
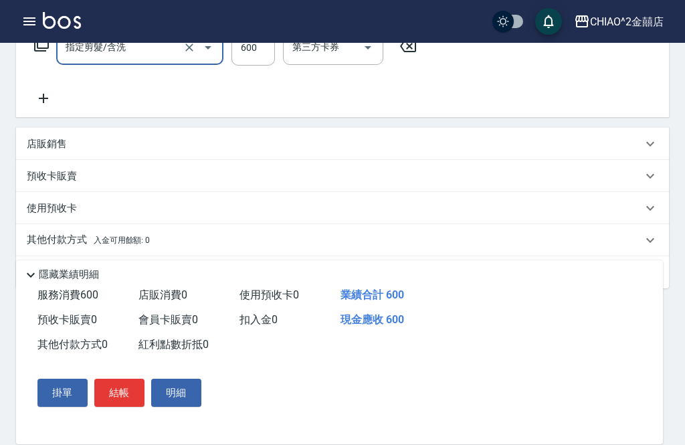
click at [424, 247] on div "其他付款方式 入金可用餘額: 0" at bounding box center [342, 240] width 652 height 32
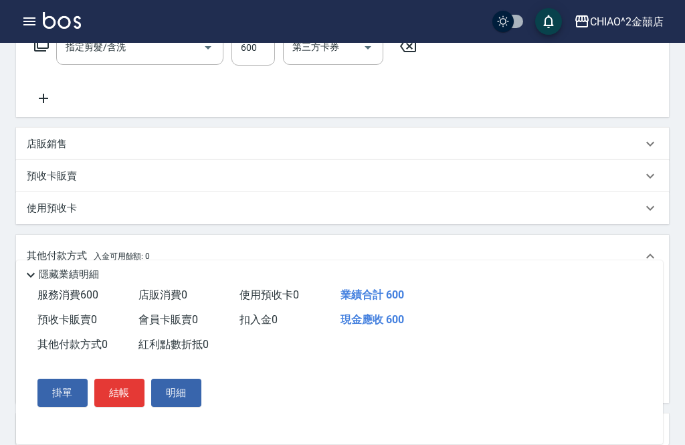
scroll to position [0, 0]
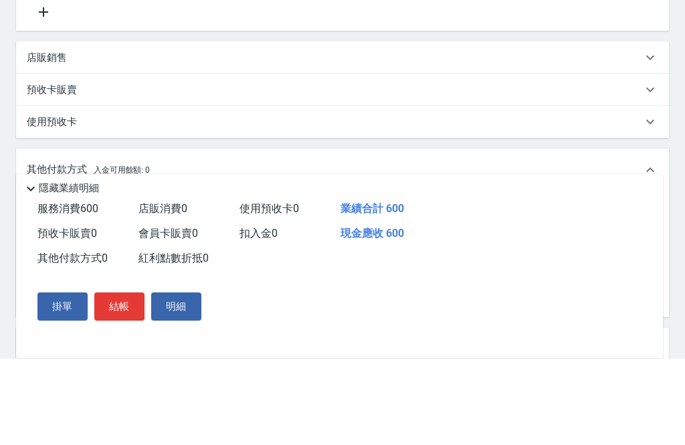
click at [125, 289] on input "其他付款方式" at bounding box center [110, 300] width 155 height 23
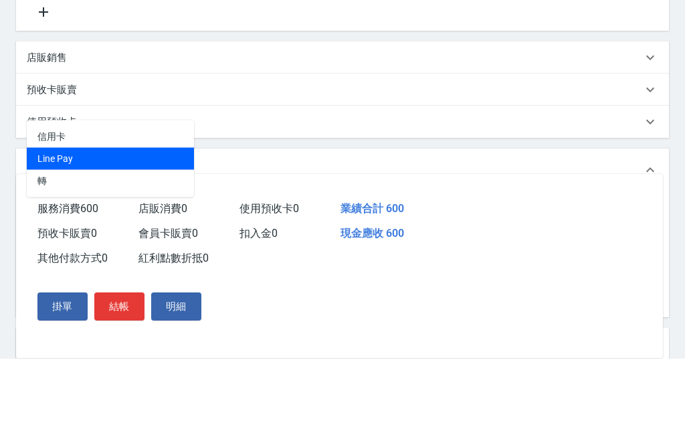
click at [139, 234] on span "Line Pay" at bounding box center [110, 245] width 167 height 22
type input "Line Pay"
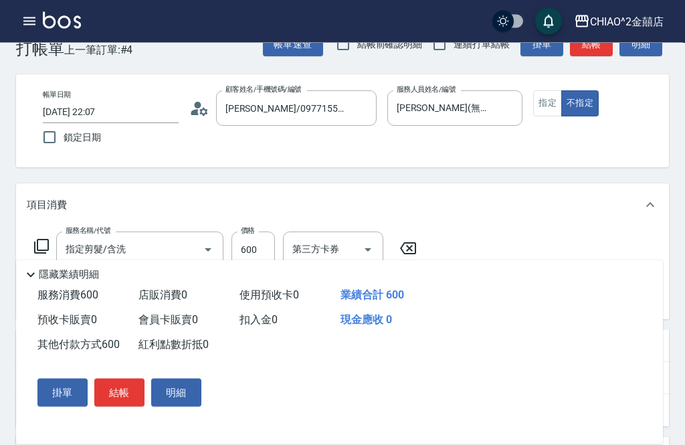
scroll to position [35, 0]
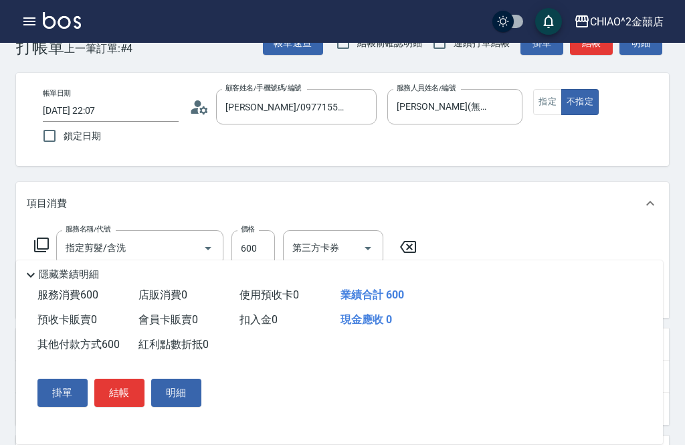
type input "600"
click at [123, 406] on button "結帳" at bounding box center [119, 392] width 50 height 28
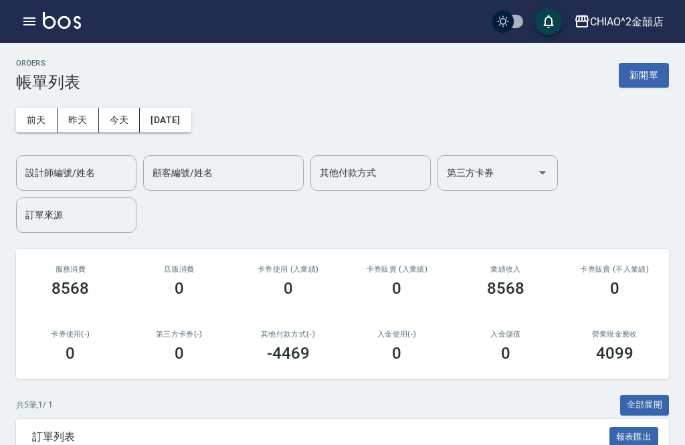
click at [636, 86] on button "新開單" at bounding box center [643, 75] width 50 height 25
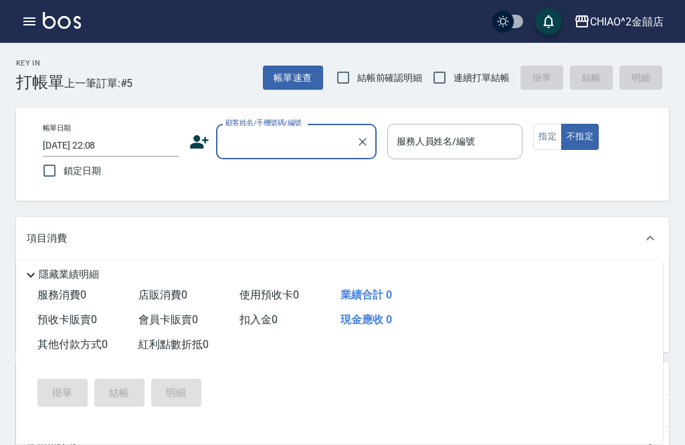
click at [285, 143] on input "顧客姓名/手機號碼/編號" at bounding box center [286, 141] width 128 height 23
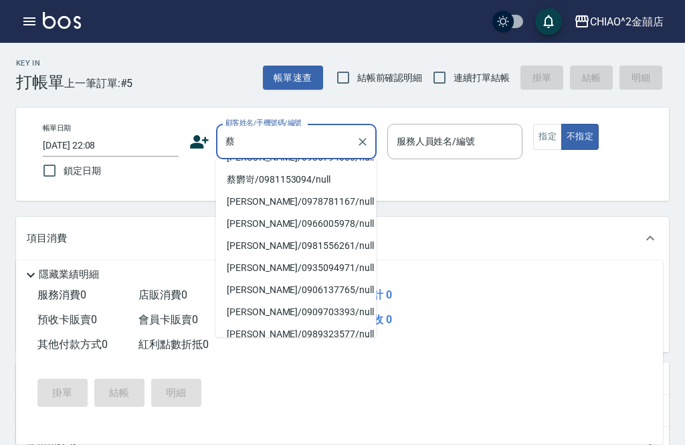
scroll to position [106, 0]
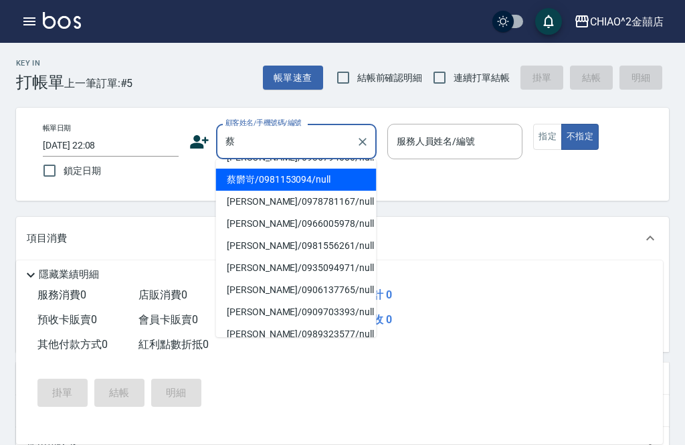
click at [328, 182] on li "蔡欝岢/0981153094/null" at bounding box center [296, 179] width 160 height 22
type input "蔡欝岢/0981153094/null"
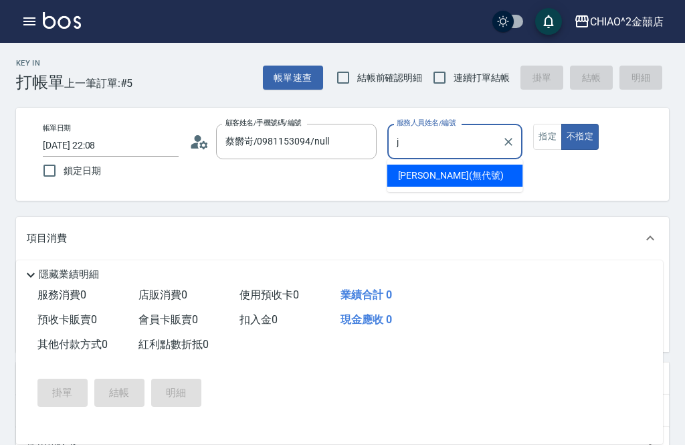
click at [457, 177] on span "Jenny (無代號)" at bounding box center [451, 175] width 106 height 14
type input "Jenny(無代號)"
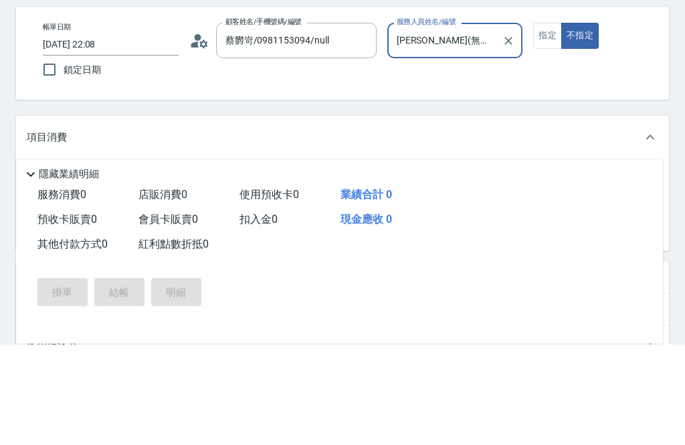
click at [165, 271] on input "服務名稱/代號" at bounding box center [129, 282] width 135 height 23
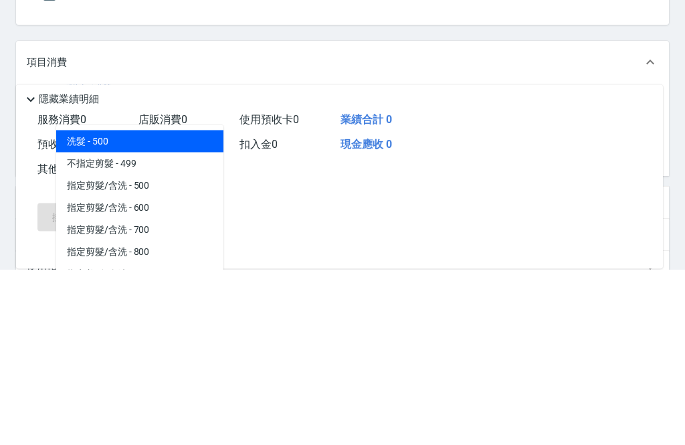
click at [172, 328] on span "不指定剪髮 - 499" at bounding box center [139, 339] width 167 height 22
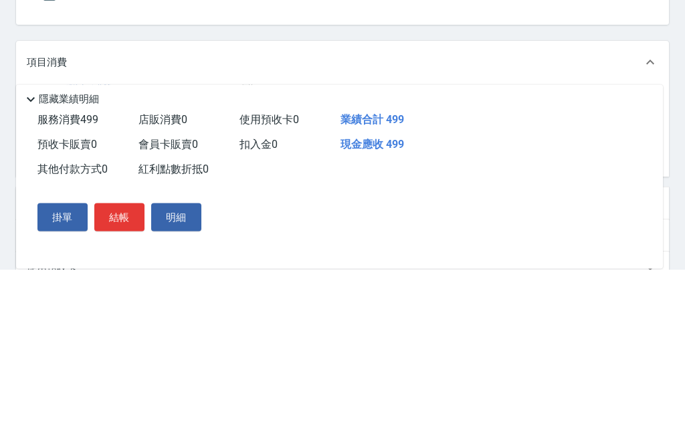
type input "不指定剪髮"
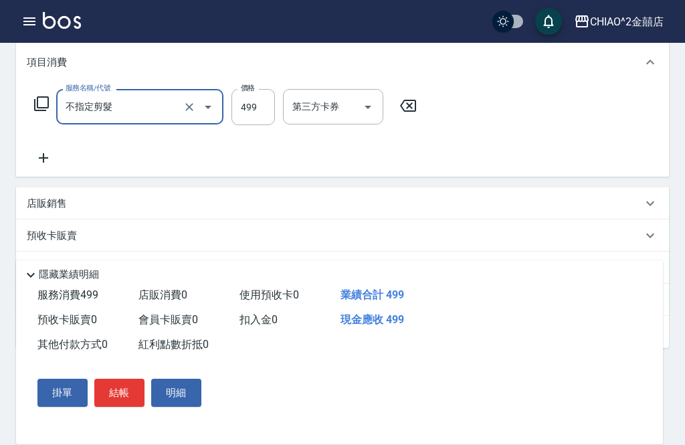
click at [125, 406] on button "結帳" at bounding box center [119, 392] width 50 height 28
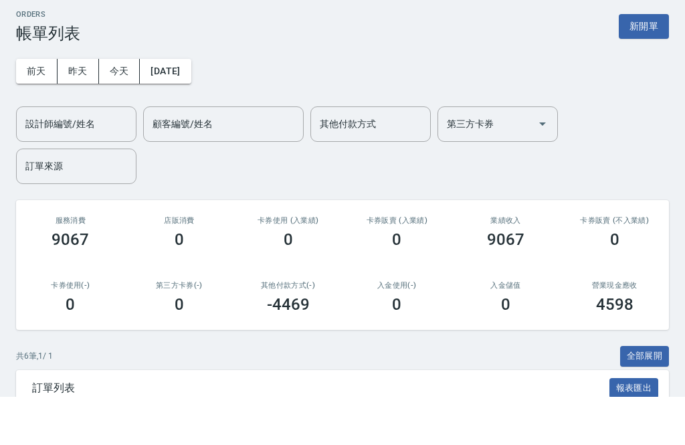
scroll to position [243, 0]
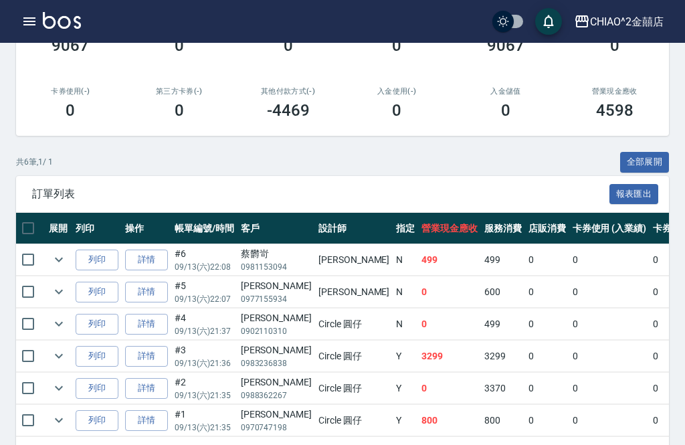
click at [203, 293] on p "09/13 (六) 22:07" at bounding box center [203, 299] width 59 height 12
click at [525, 287] on td "0" at bounding box center [547, 291] width 44 height 31
click at [525, 291] on td "0" at bounding box center [547, 291] width 44 height 31
click at [525, 288] on td "0" at bounding box center [547, 291] width 44 height 31
click at [525, 286] on td "0" at bounding box center [547, 291] width 44 height 31
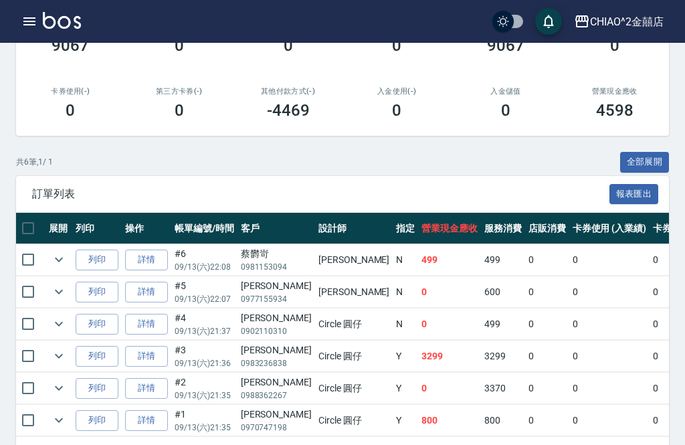
click at [525, 286] on td "0" at bounding box center [547, 291] width 44 height 31
click at [525, 288] on td "0" at bounding box center [547, 291] width 44 height 31
click at [525, 287] on td "0" at bounding box center [547, 291] width 44 height 31
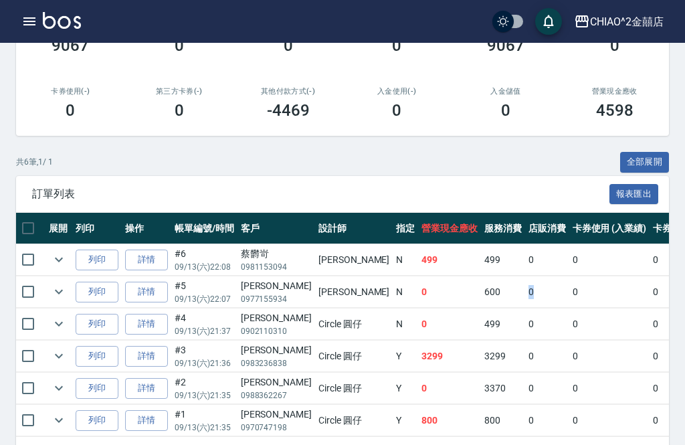
click at [481, 292] on td "600" at bounding box center [503, 291] width 44 height 31
click at [418, 293] on td "0" at bounding box center [449, 291] width 63 height 31
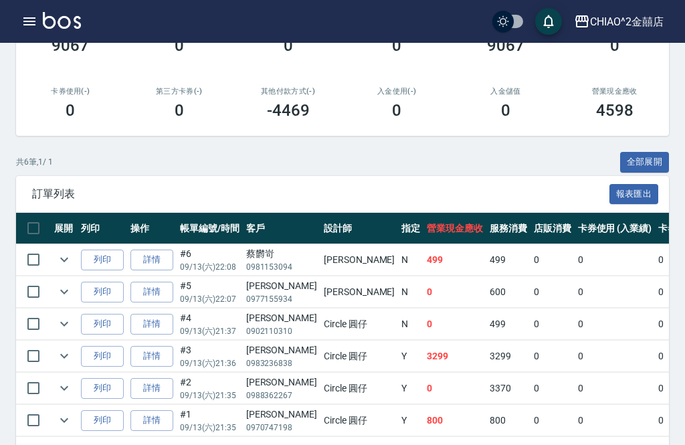
scroll to position [0, 0]
click at [37, 298] on input "checkbox" at bounding box center [33, 291] width 28 height 28
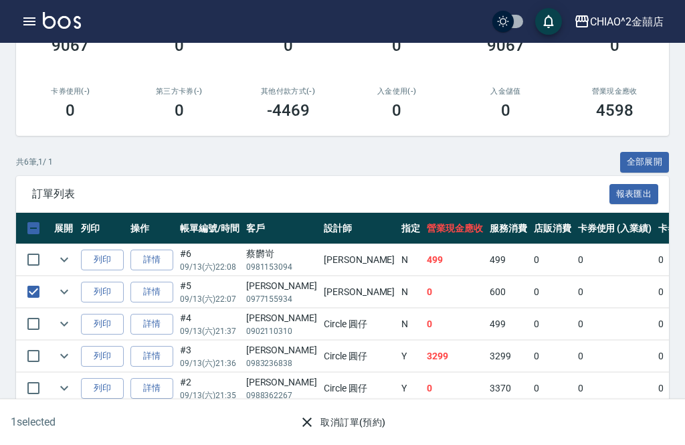
click at [39, 303] on input "checkbox" at bounding box center [33, 291] width 28 height 28
checkbox input "false"
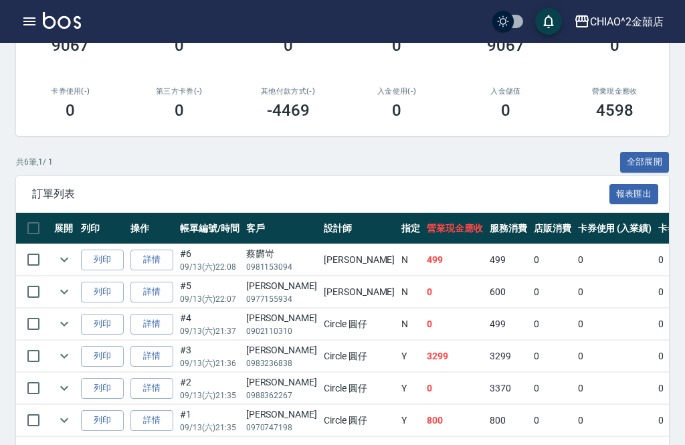
click at [279, 293] on p "0977155934" at bounding box center [281, 299] width 71 height 12
click at [320, 278] on td "[PERSON_NAME]" at bounding box center [359, 291] width 78 height 31
click at [320, 277] on td "[PERSON_NAME]" at bounding box center [359, 291] width 78 height 31
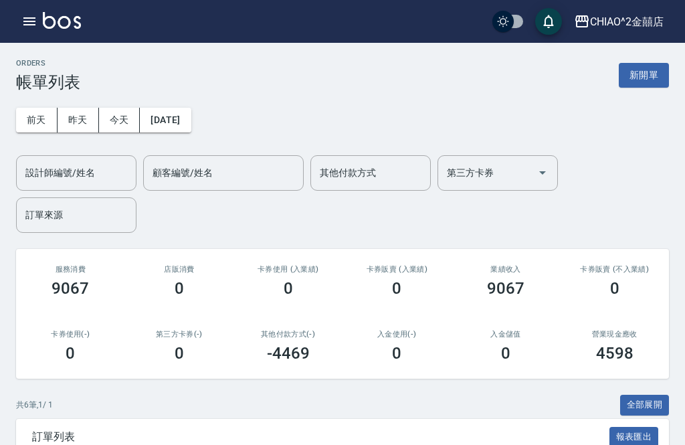
click at [126, 123] on button "今天" at bounding box center [119, 120] width 41 height 25
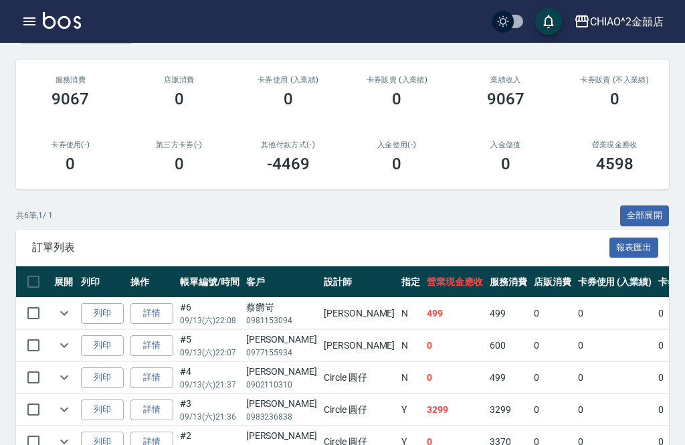
scroll to position [243, 0]
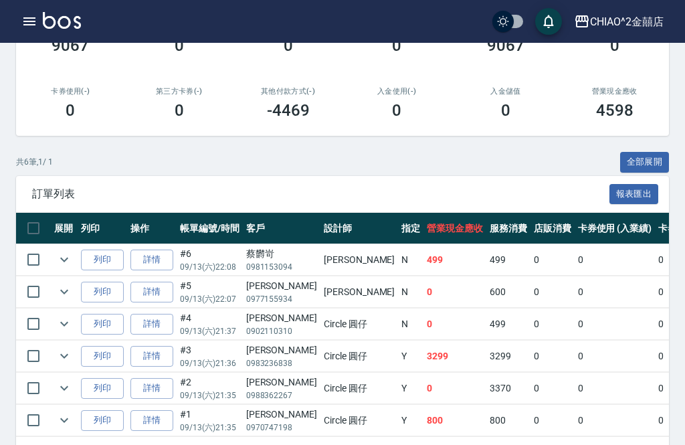
click at [530, 283] on td "0" at bounding box center [552, 291] width 44 height 31
click at [530, 291] on td "0" at bounding box center [552, 291] width 44 height 31
click at [530, 289] on td "0" at bounding box center [552, 291] width 44 height 31
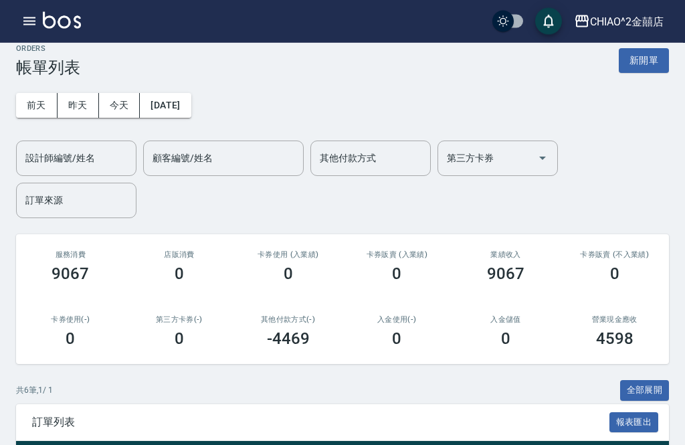
scroll to position [10, 0]
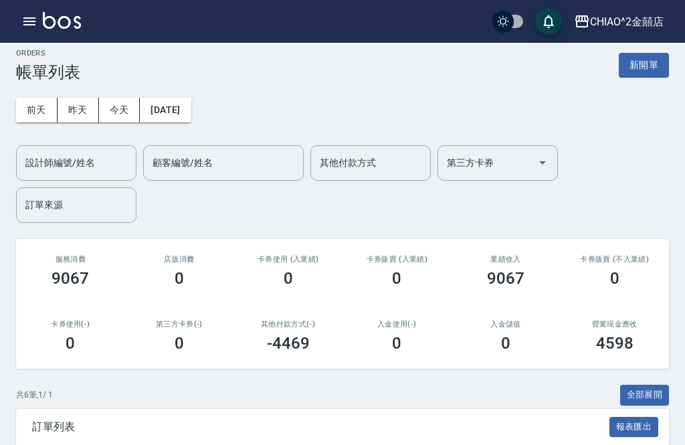
click at [654, 66] on button "新開單" at bounding box center [643, 65] width 50 height 25
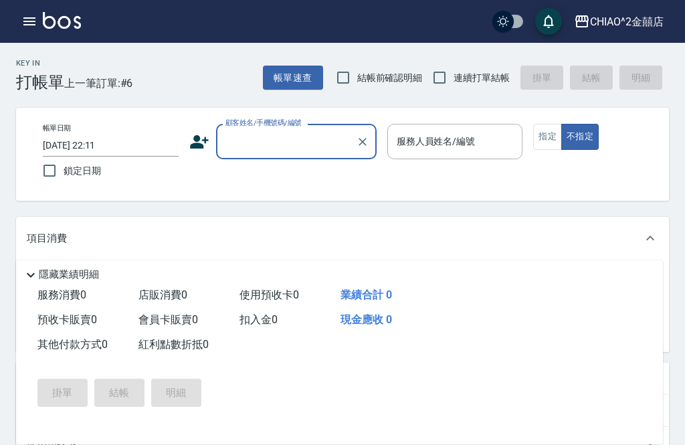
click at [303, 143] on input "顧客姓名/手機號碼/編號" at bounding box center [286, 141] width 128 height 23
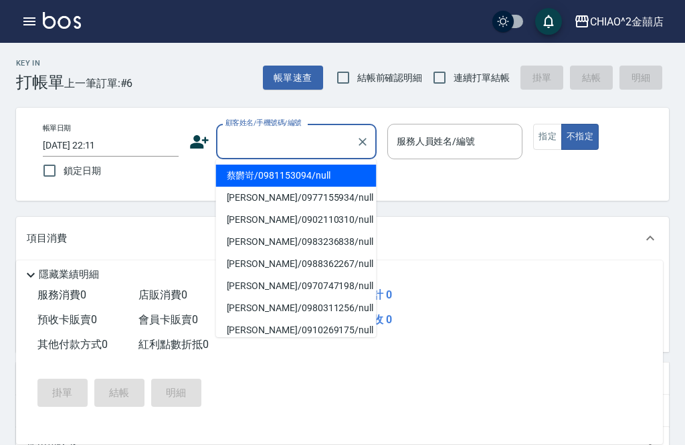
scroll to position [10, 0]
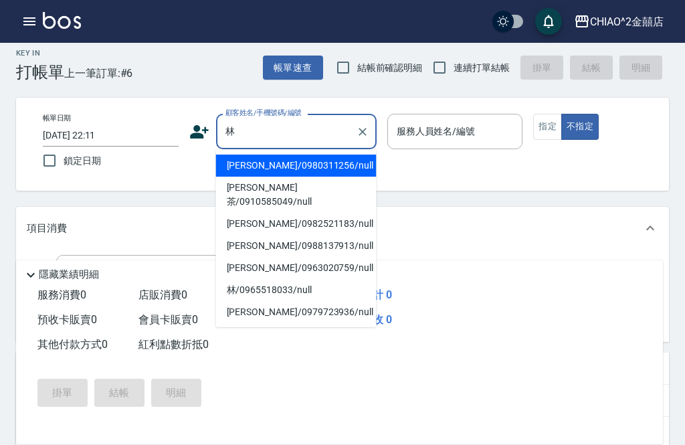
click at [305, 166] on li "林坤磊/0980311256/null" at bounding box center [296, 165] width 160 height 22
type input "林坤磊/0980311256/null"
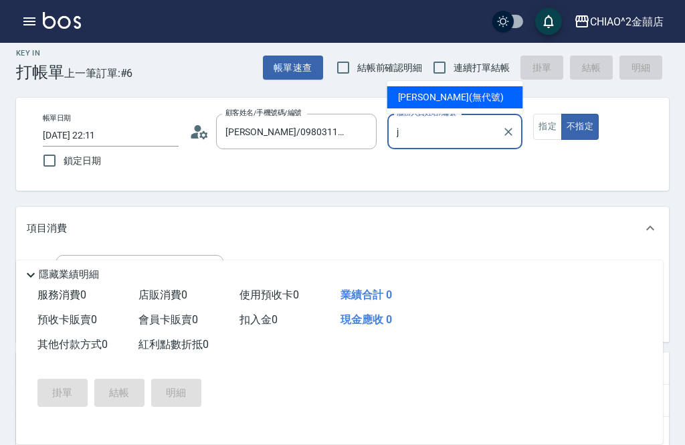
click at [461, 102] on div "Jenny (無代號)" at bounding box center [455, 97] width 136 height 22
type input "Jenny(無代號)"
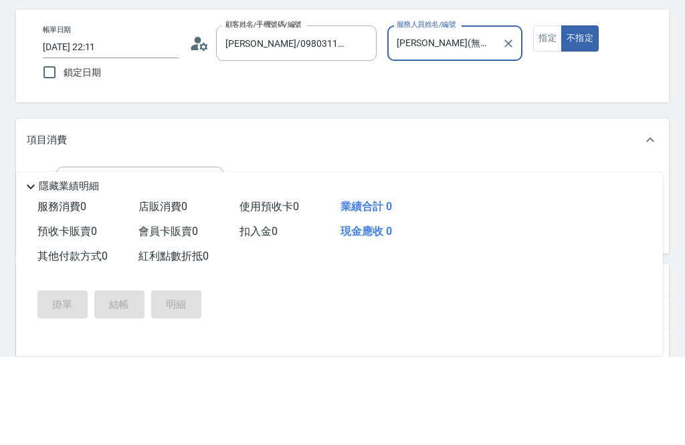
click at [186, 261] on input "服務名稱/代號" at bounding box center [129, 272] width 135 height 23
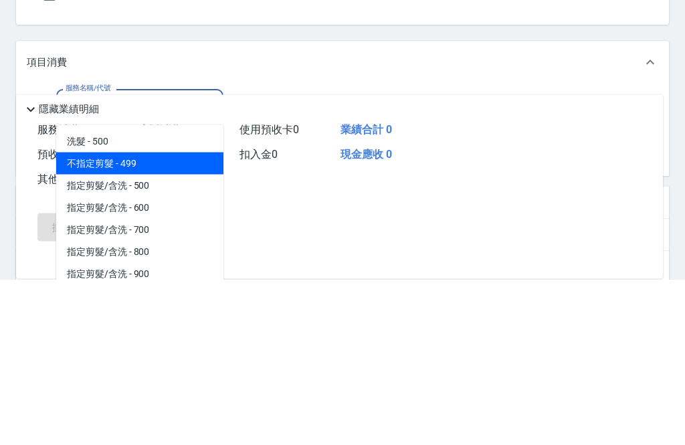
click at [192, 318] on span "不指定剪髮 - 499" at bounding box center [139, 329] width 167 height 22
type input "不指定剪髮"
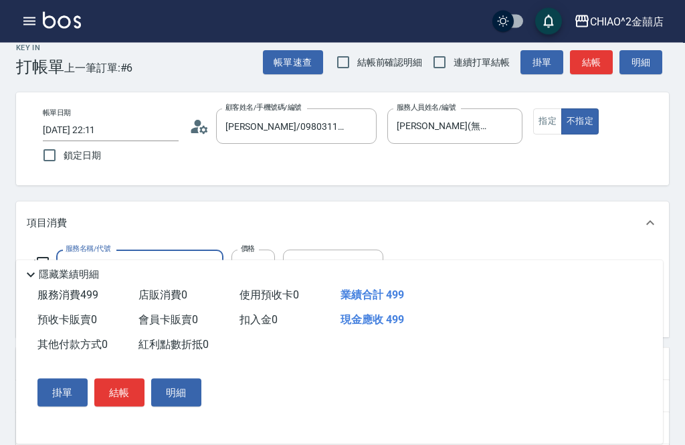
click at [587, 116] on button "不指定" at bounding box center [579, 122] width 37 height 26
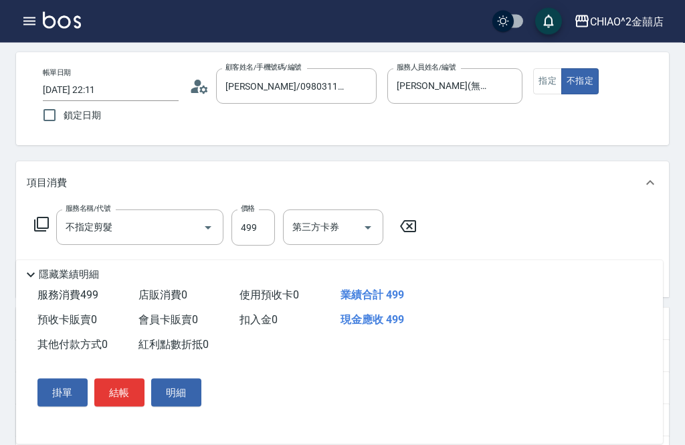
scroll to position [54, 0]
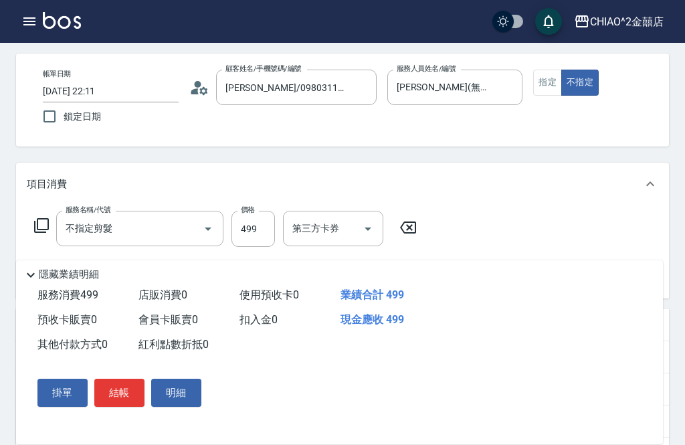
click at [126, 406] on button "結帳" at bounding box center [119, 392] width 50 height 28
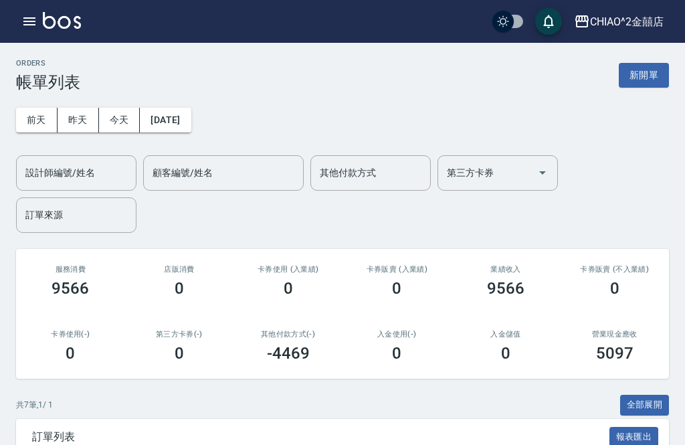
click at [648, 78] on button "新開單" at bounding box center [643, 75] width 50 height 25
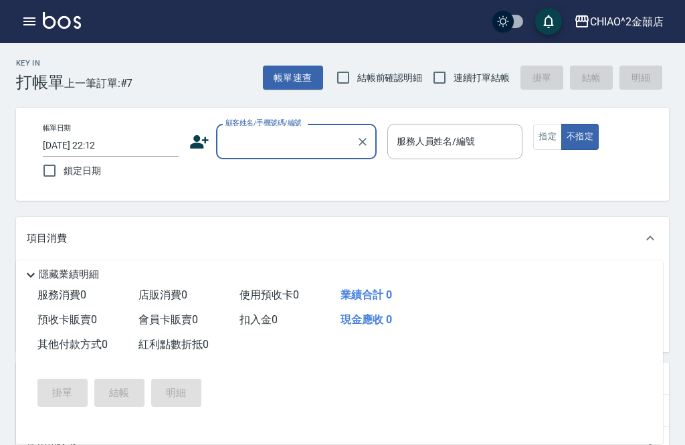
click at [293, 140] on input "顧客姓名/手機號碼/編號" at bounding box center [286, 141] width 128 height 23
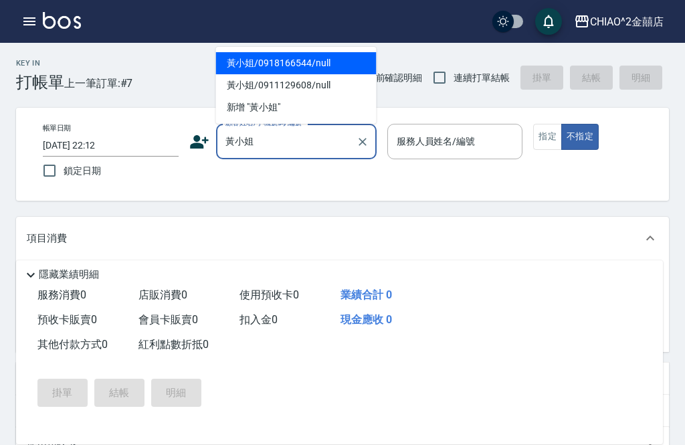
click at [307, 59] on li "黃小姐/0918166544/null" at bounding box center [296, 63] width 160 height 22
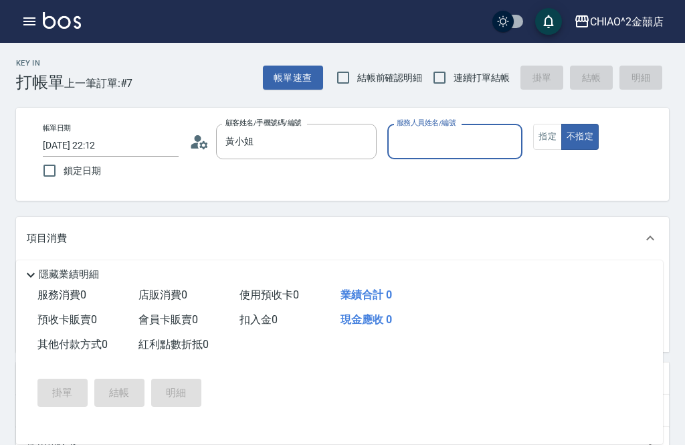
type input "黃小姐/0918166544/null"
click at [486, 136] on input "服務人員姓名/編號" at bounding box center [455, 141] width 124 height 23
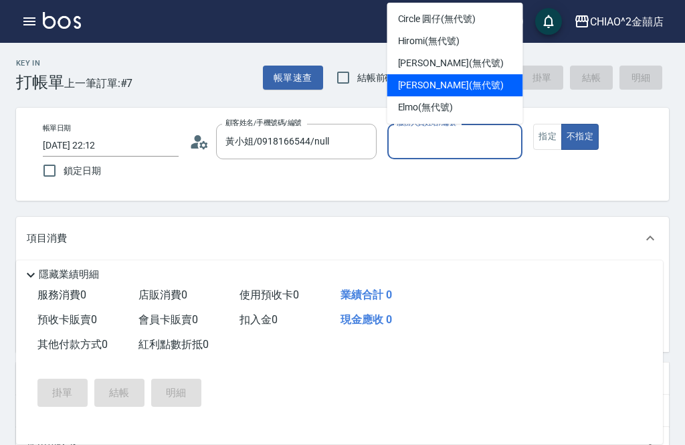
click at [465, 86] on div "Jenny (無代號)" at bounding box center [455, 85] width 136 height 22
type input "Jenny(無代號)"
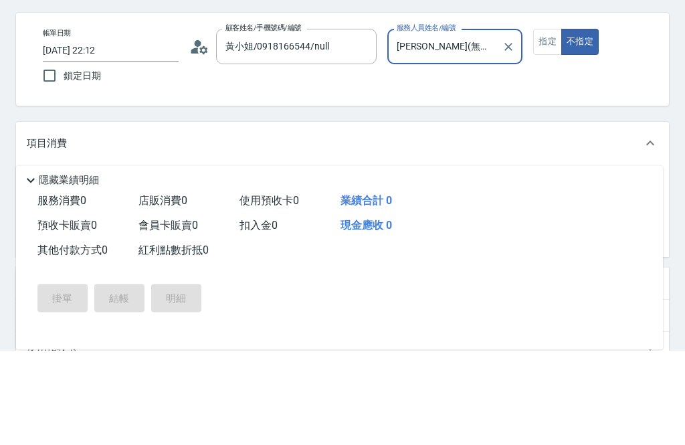
click at [187, 271] on input "服務名稱/代號" at bounding box center [129, 282] width 135 height 23
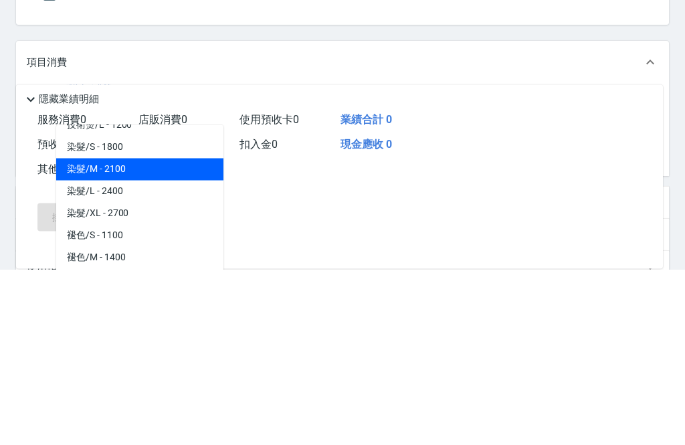
scroll to position [479, 0]
click at [178, 335] on span "染髮/M - 2100" at bounding box center [139, 346] width 167 height 22
type input "染髮/M"
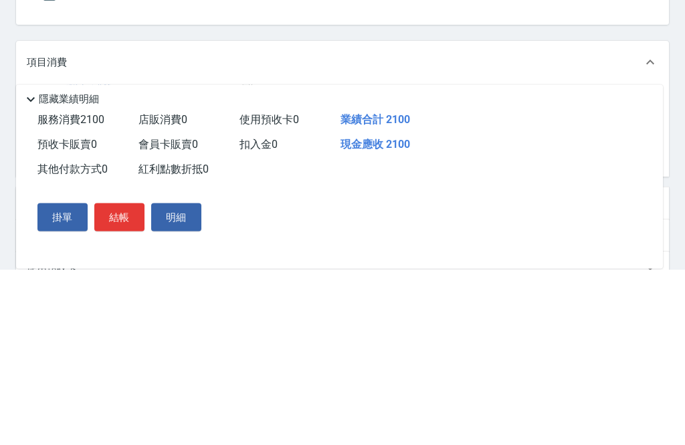
click at [257, 265] on input "2100" at bounding box center [252, 283] width 43 height 36
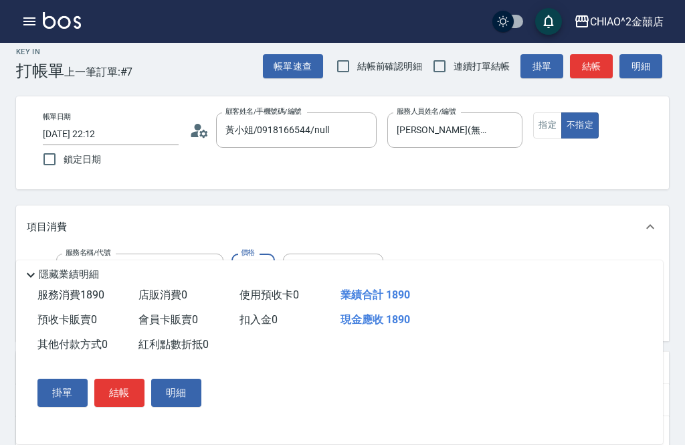
scroll to position [9, 0]
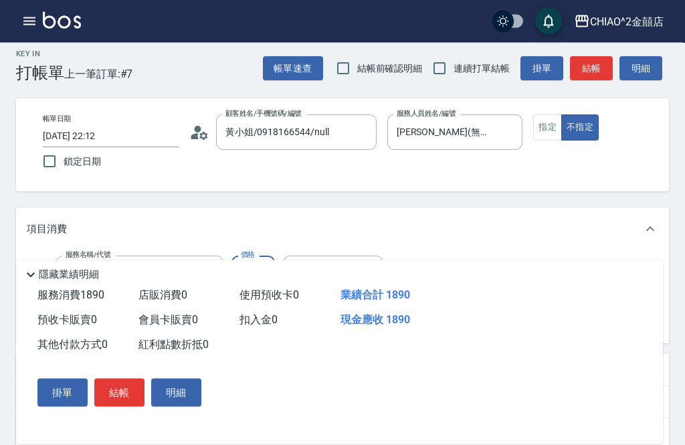
type input "1890"
click at [126, 389] on button "結帳" at bounding box center [119, 392] width 50 height 28
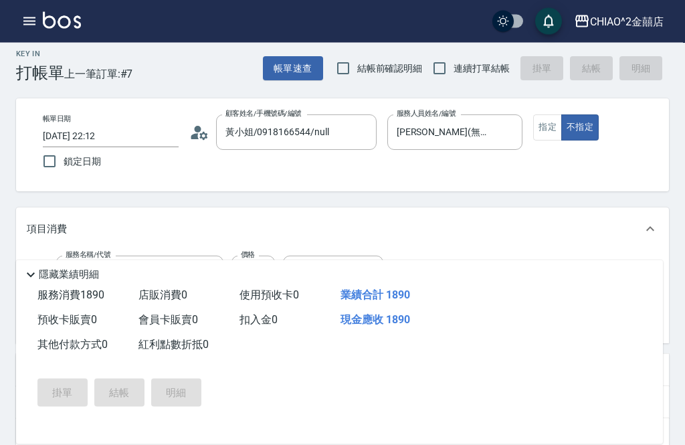
scroll to position [9, 0]
